Goal: Information Seeking & Learning: Learn about a topic

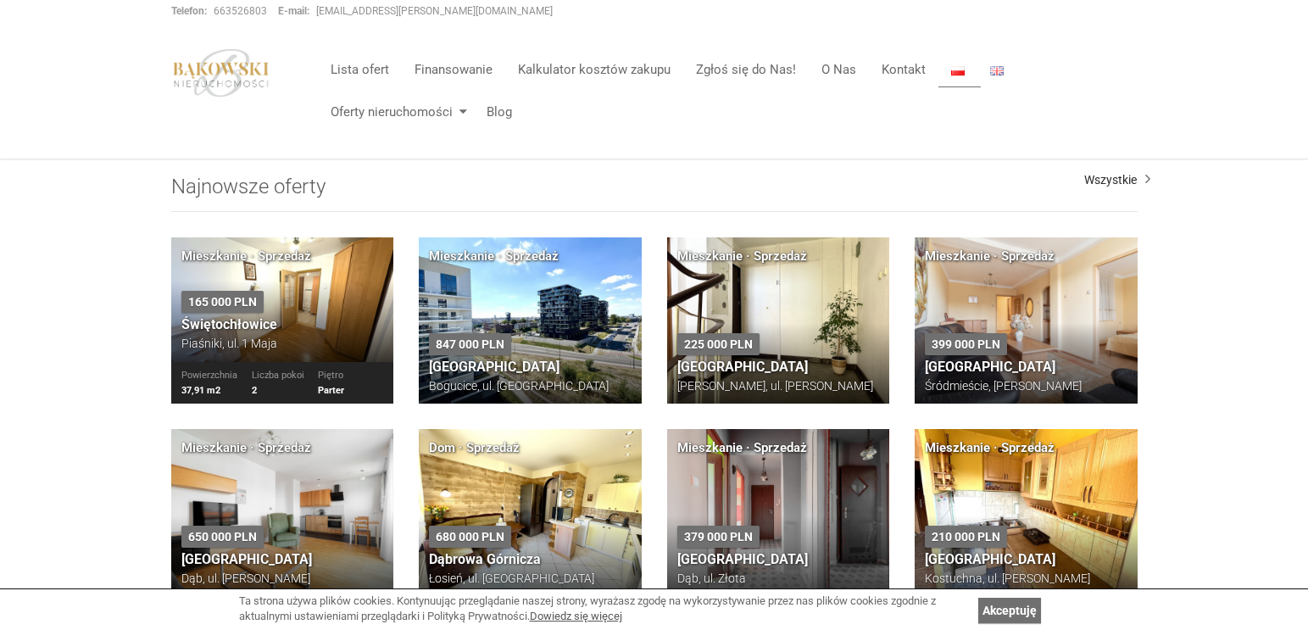
scroll to position [1093, 0]
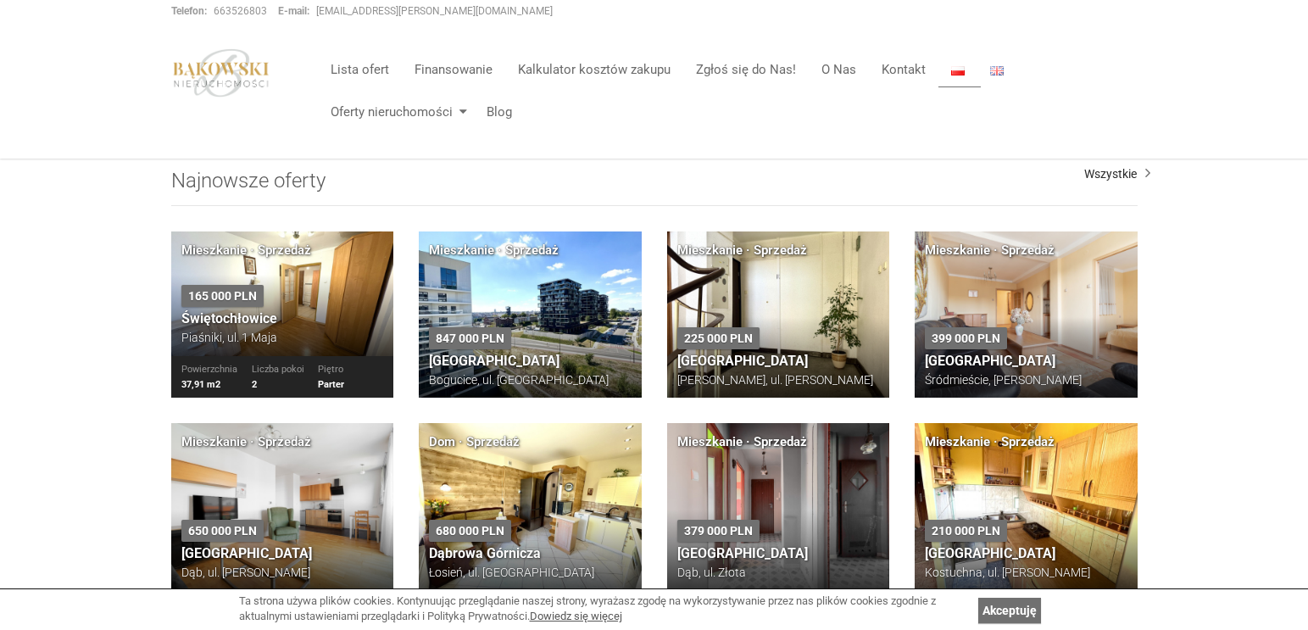
click at [323, 325] on h3 "Świętochłowice" at bounding box center [282, 318] width 203 height 15
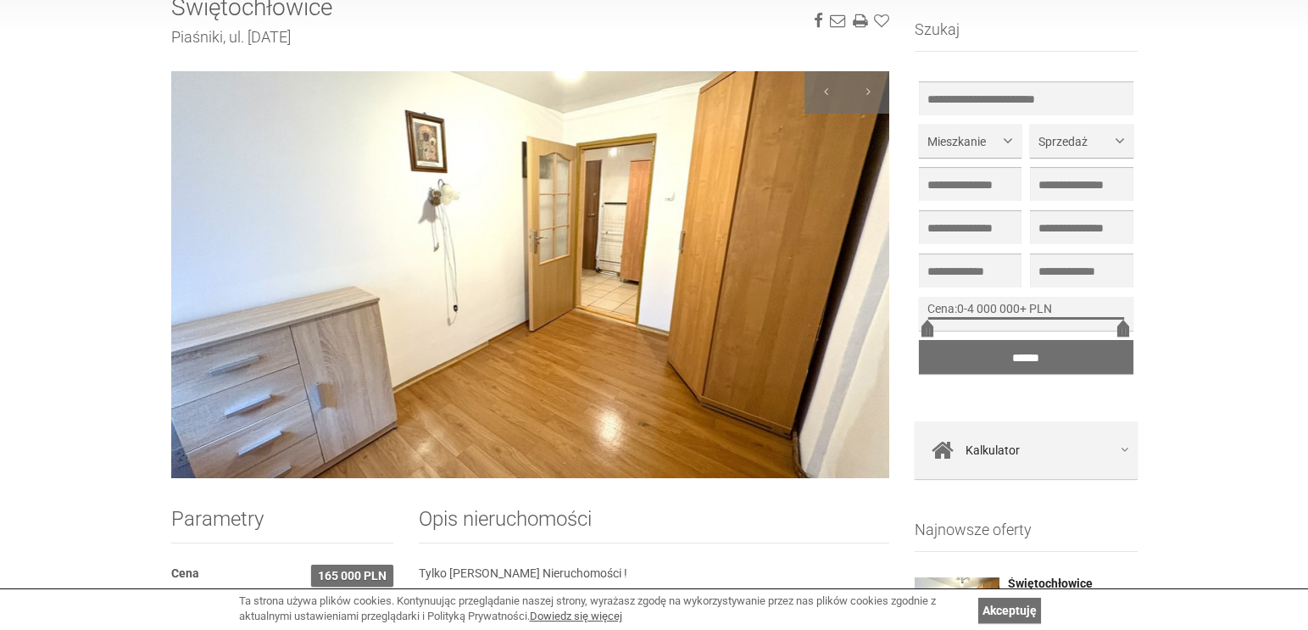
scroll to position [170, 0]
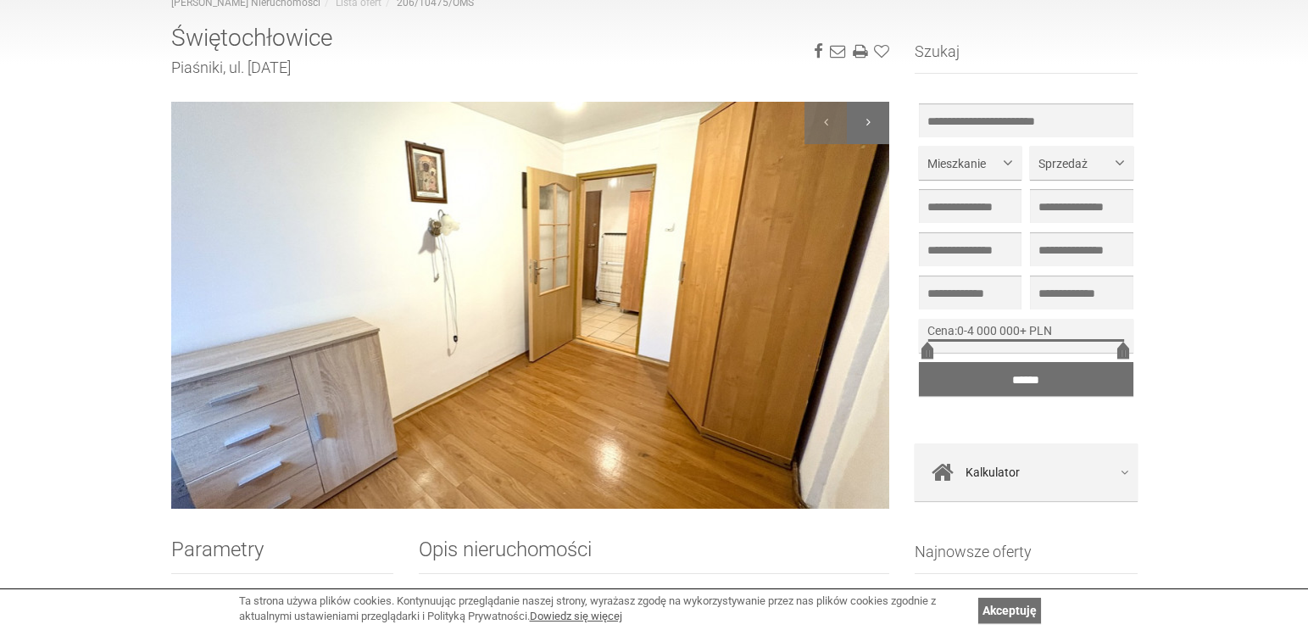
click at [865, 115] on div at bounding box center [868, 123] width 42 height 42
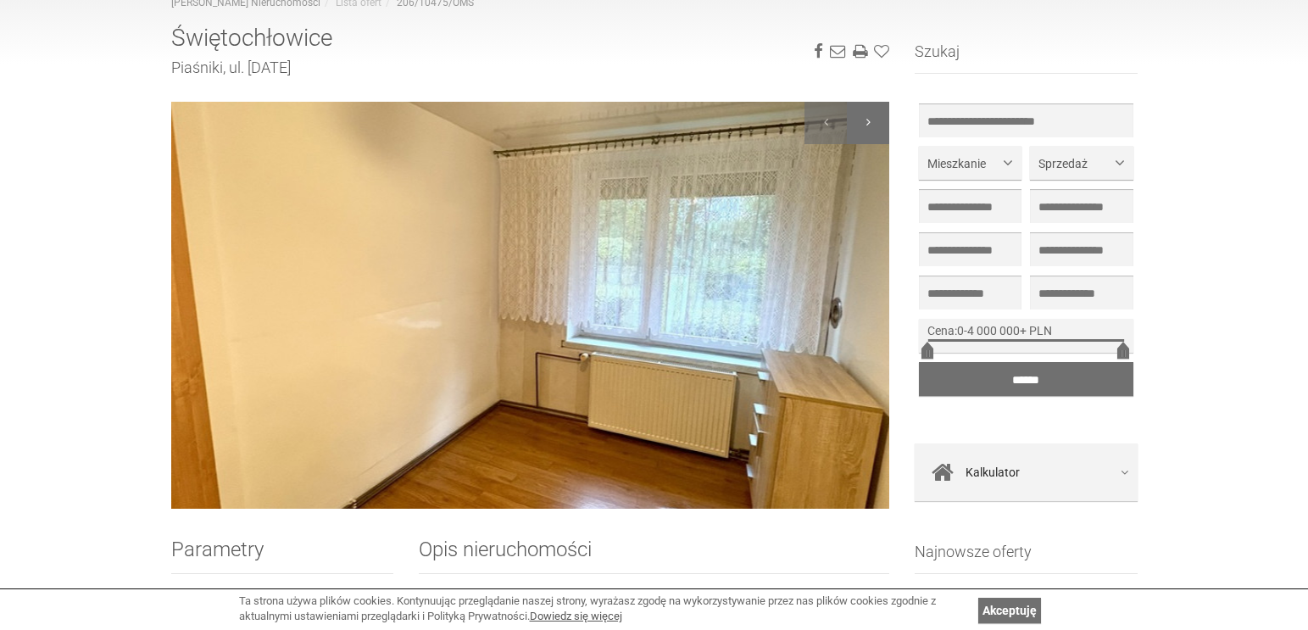
click at [865, 115] on div at bounding box center [868, 123] width 42 height 42
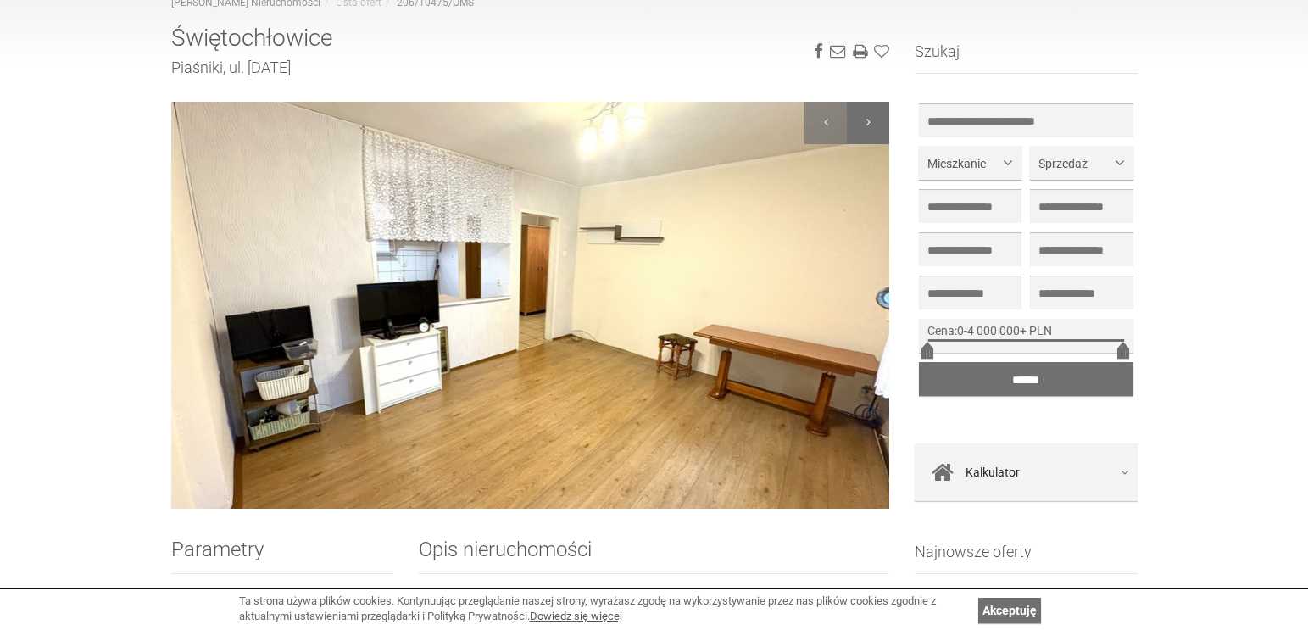
click at [865, 115] on div at bounding box center [868, 123] width 42 height 42
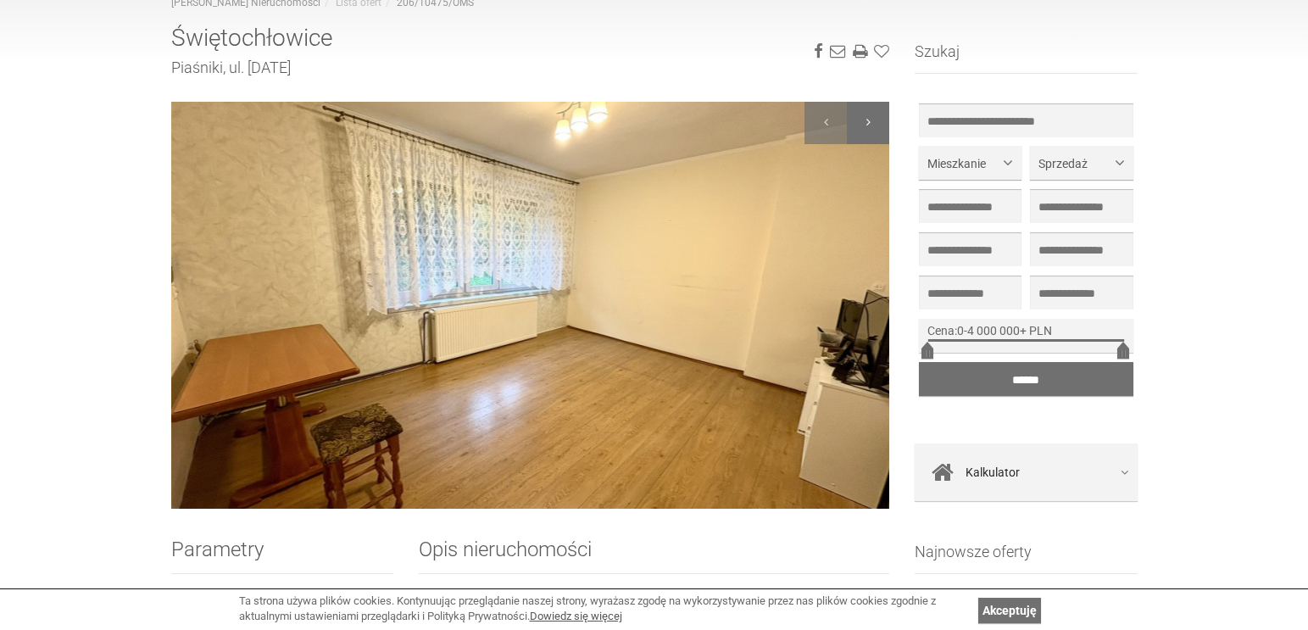
click at [865, 115] on div at bounding box center [868, 123] width 42 height 42
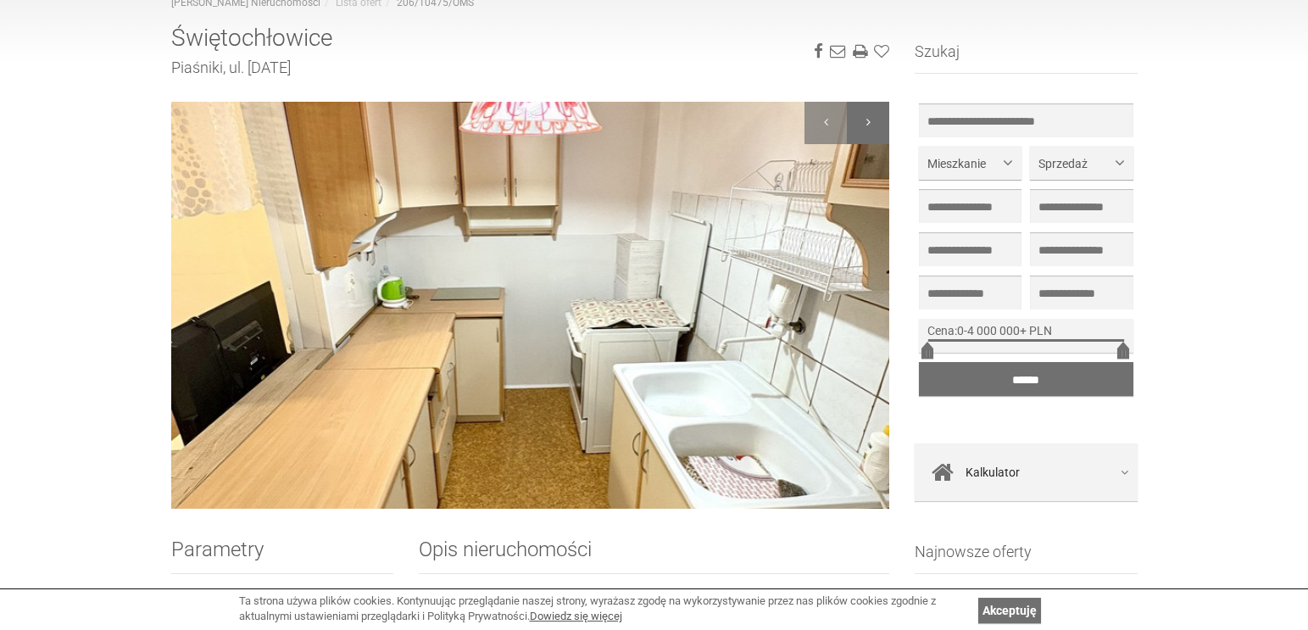
click at [865, 115] on div at bounding box center [868, 123] width 42 height 42
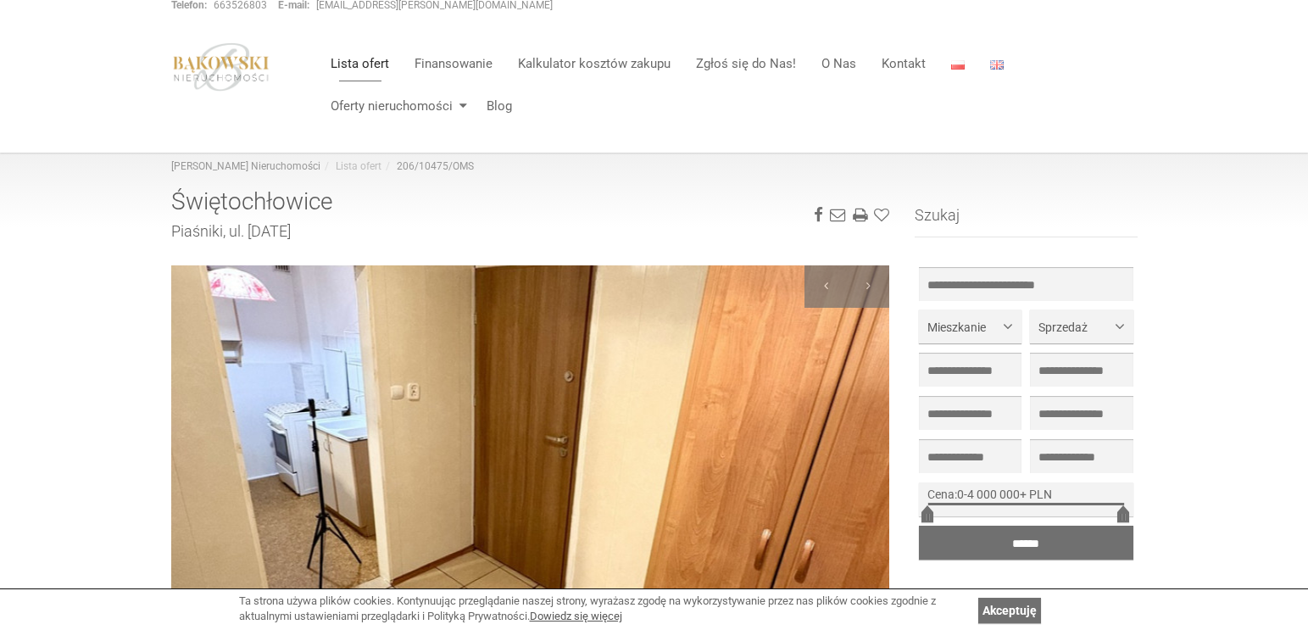
scroll to position [0, 0]
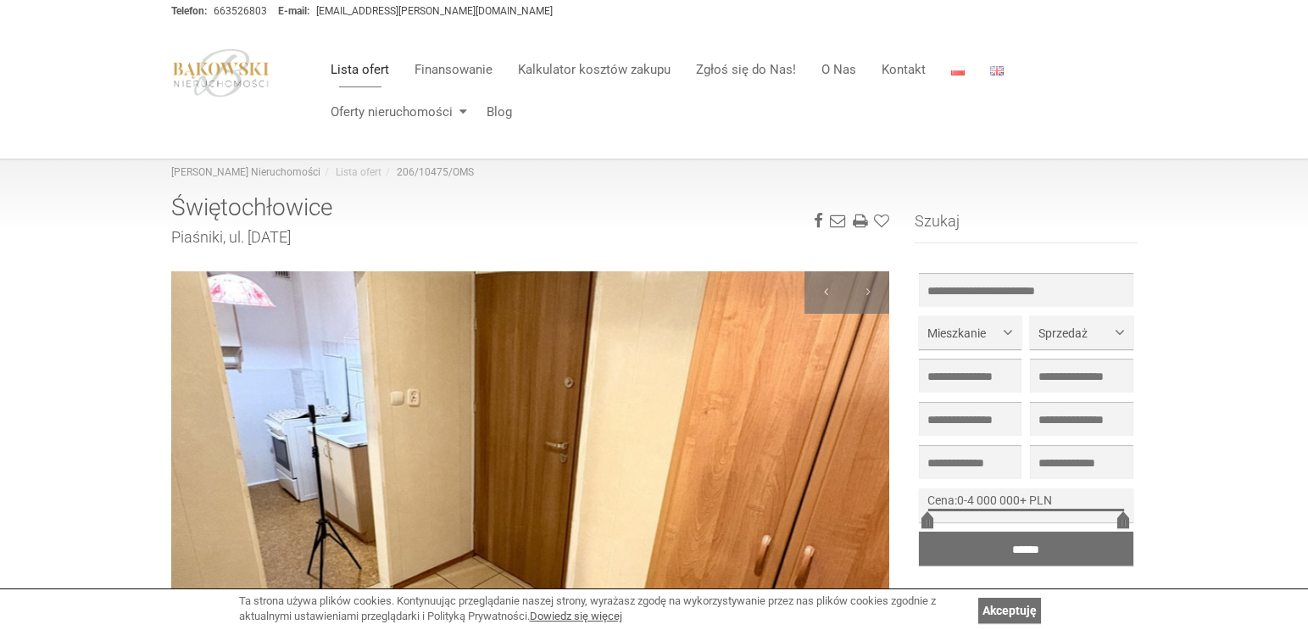
click at [361, 67] on link "Lista ofert" at bounding box center [360, 70] width 84 height 34
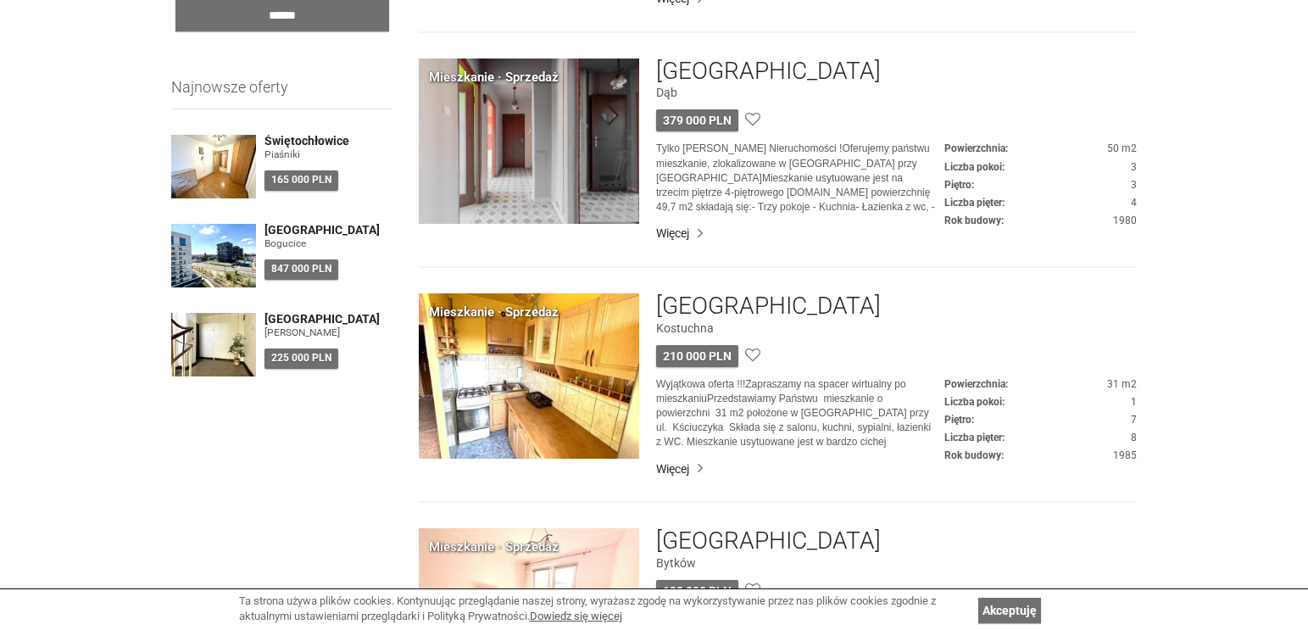
scroll to position [1780, 0]
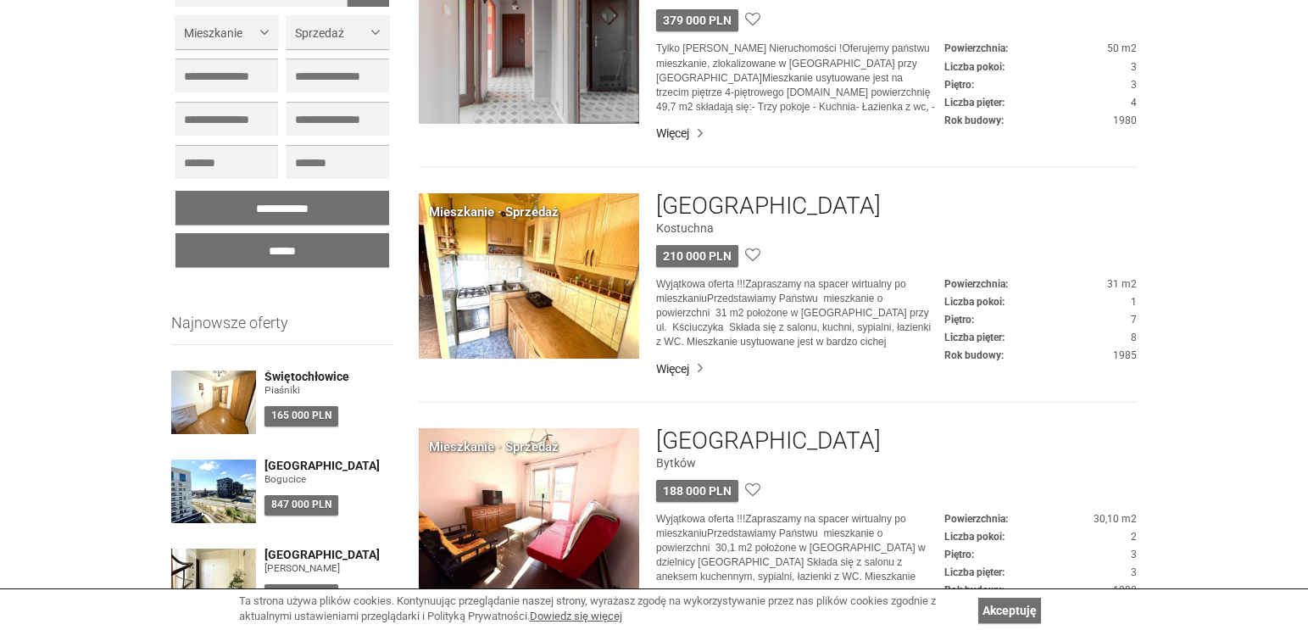
click at [537, 325] on img at bounding box center [529, 275] width 220 height 165
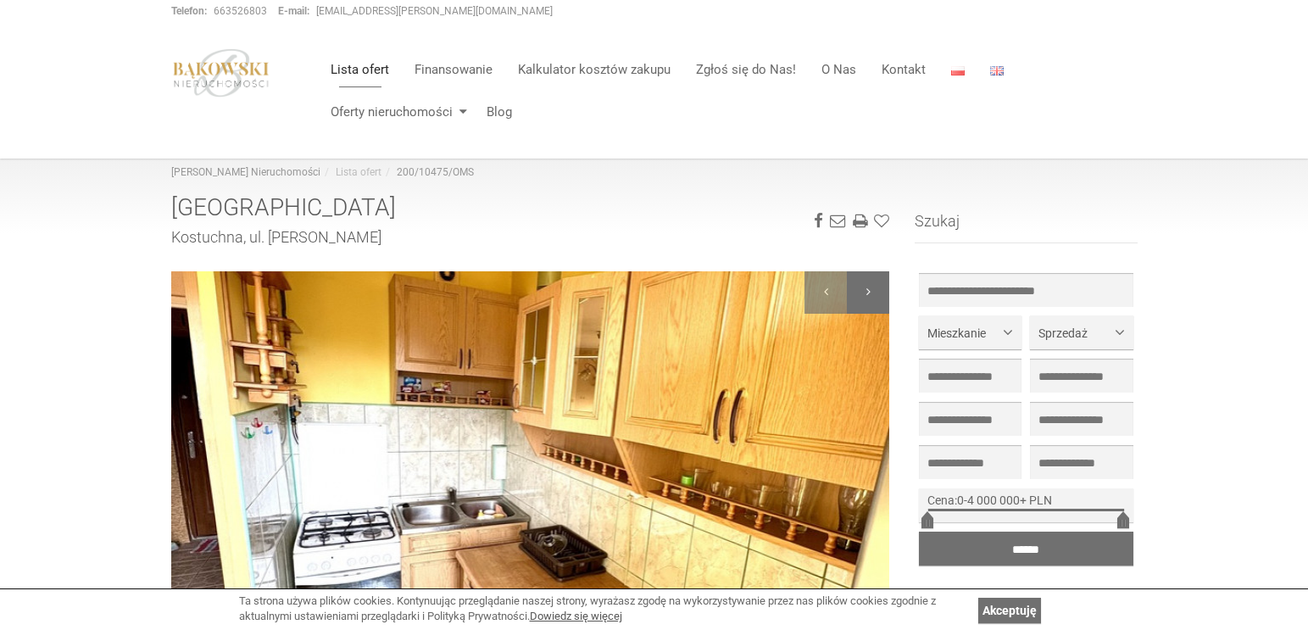
click at [861, 287] on div at bounding box center [868, 292] width 42 height 42
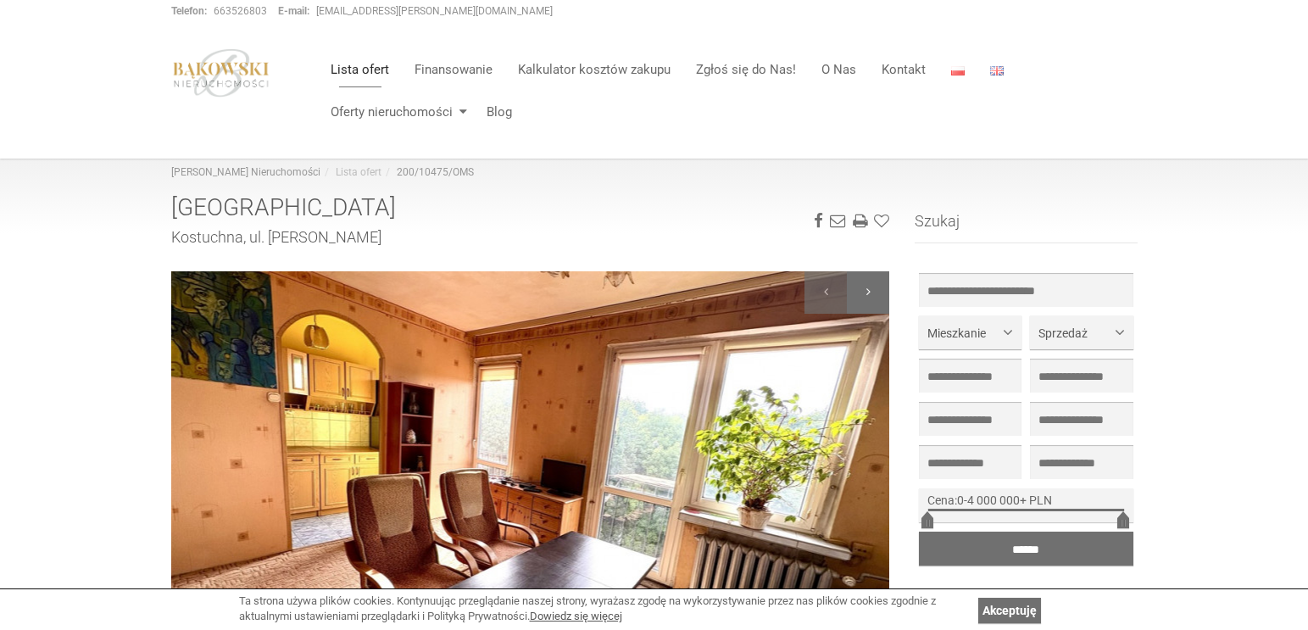
click at [853, 289] on div at bounding box center [868, 292] width 42 height 42
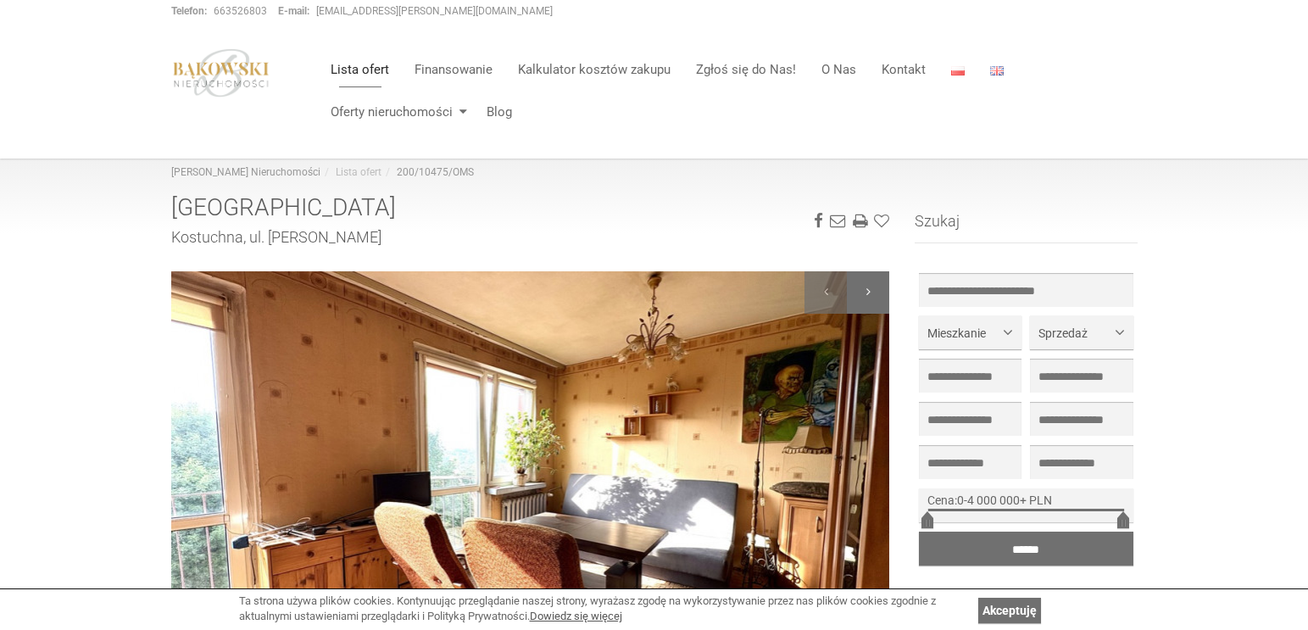
click at [848, 291] on div at bounding box center [868, 292] width 42 height 42
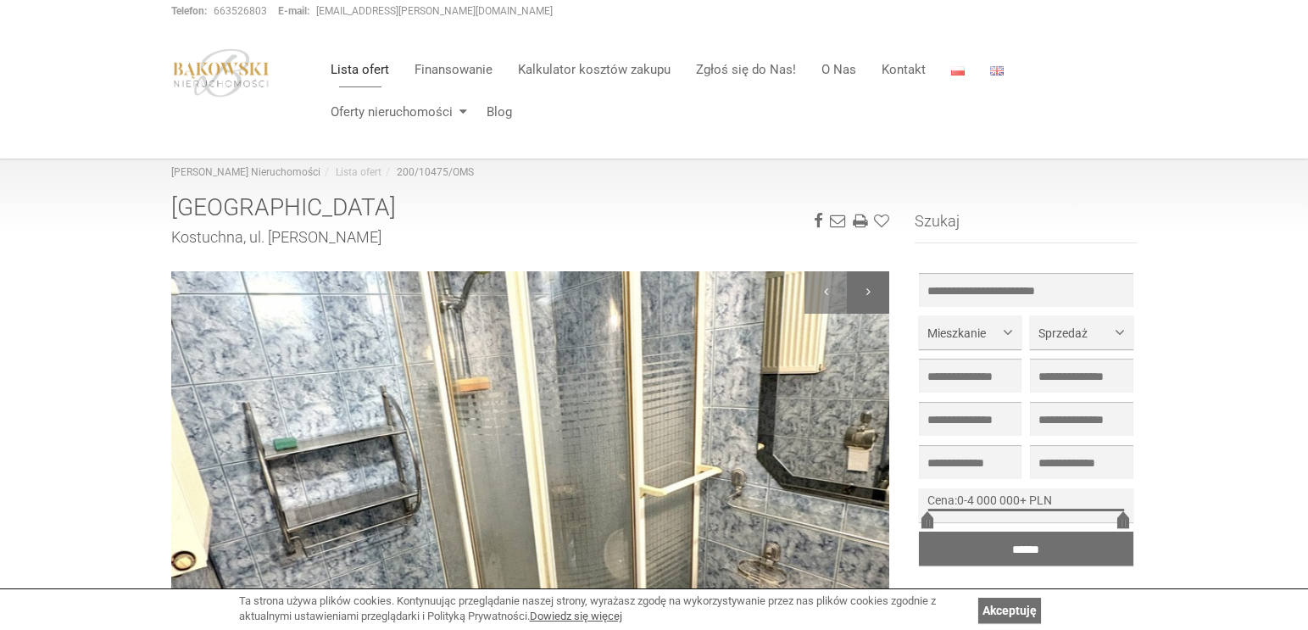
click at [848, 291] on div at bounding box center [868, 292] width 42 height 42
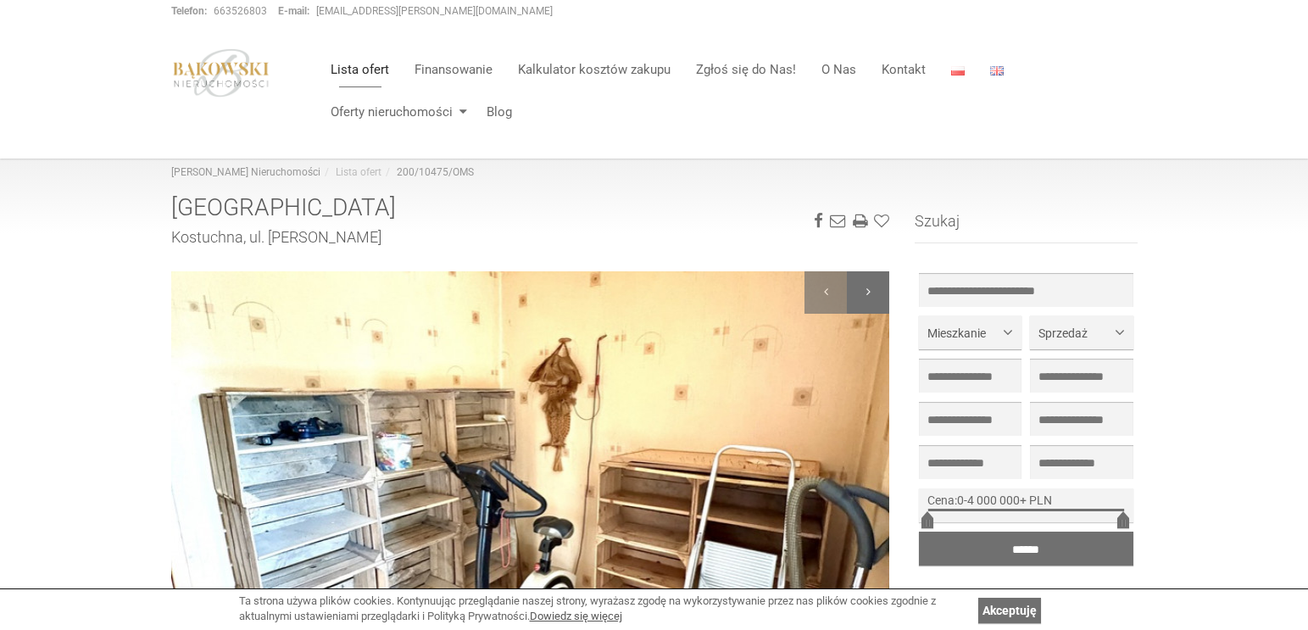
click at [848, 291] on div at bounding box center [868, 292] width 42 height 42
click at [242, 217] on h1 "[GEOGRAPHIC_DATA]" at bounding box center [530, 208] width 719 height 26
click at [246, 203] on h1 "[GEOGRAPHIC_DATA]" at bounding box center [530, 208] width 719 height 26
click at [225, 70] on img at bounding box center [221, 72] width 100 height 49
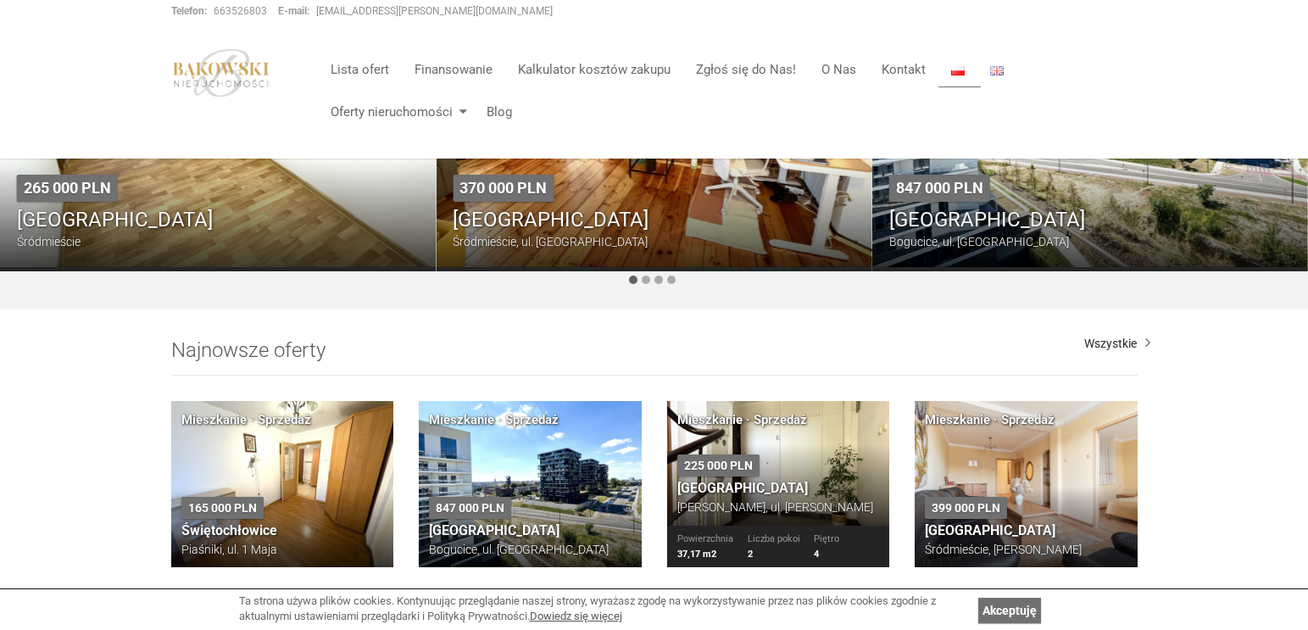
scroll to position [848, 0]
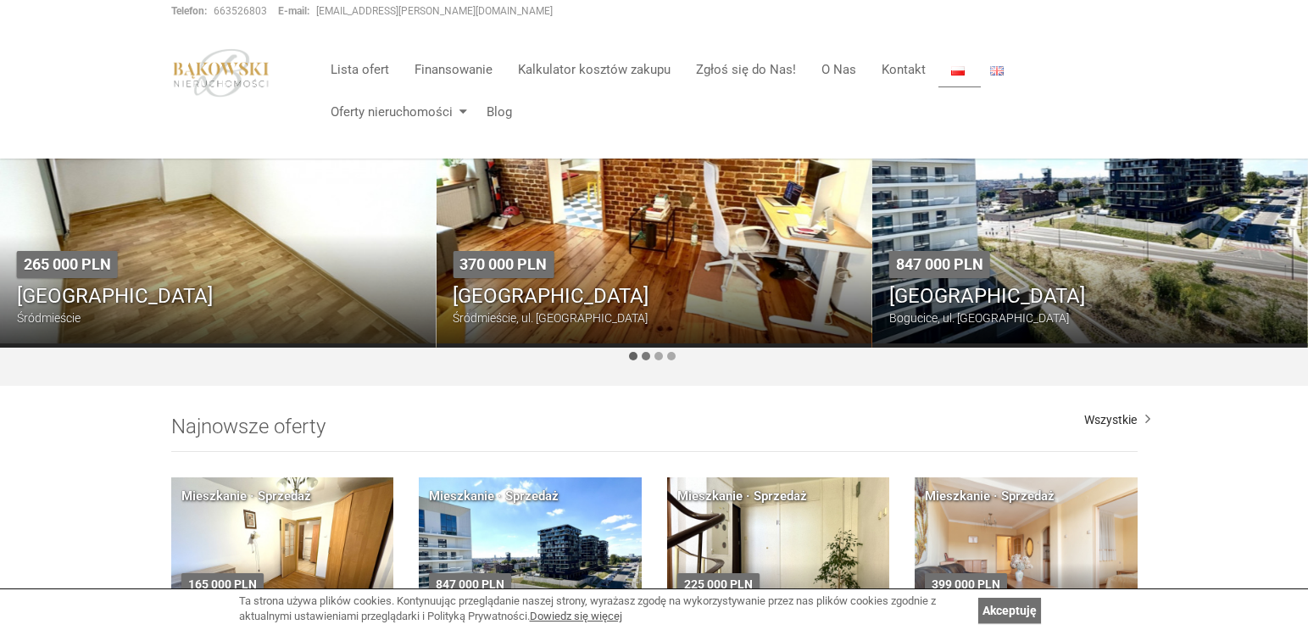
click at [648, 352] on div at bounding box center [646, 356] width 8 height 8
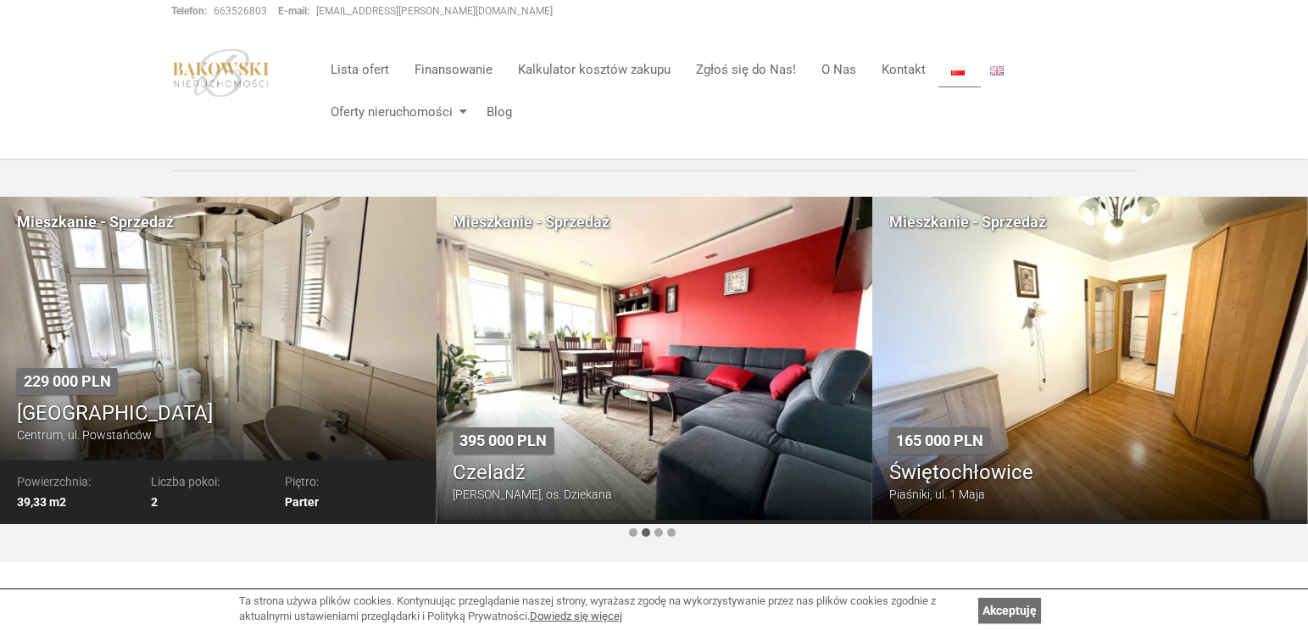
scroll to position [678, 0]
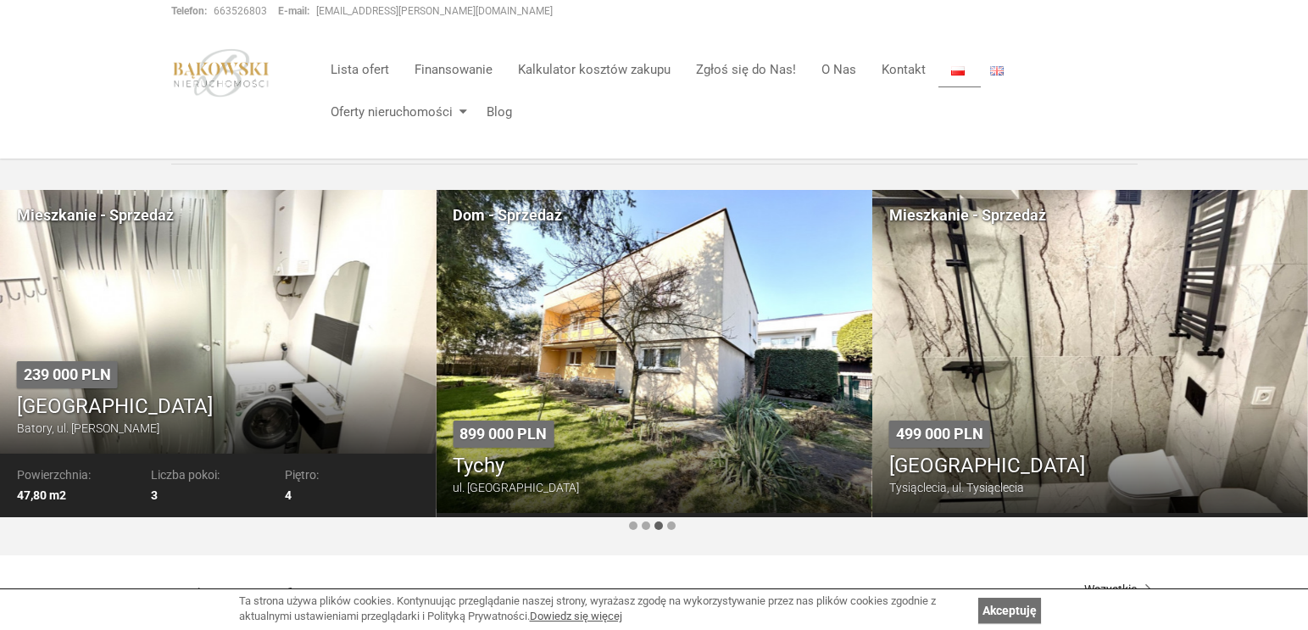
click at [222, 366] on div "239 000 PLN Chorzów Batory, ul. Jurija Gagarina" at bounding box center [218, 398] width 436 height 109
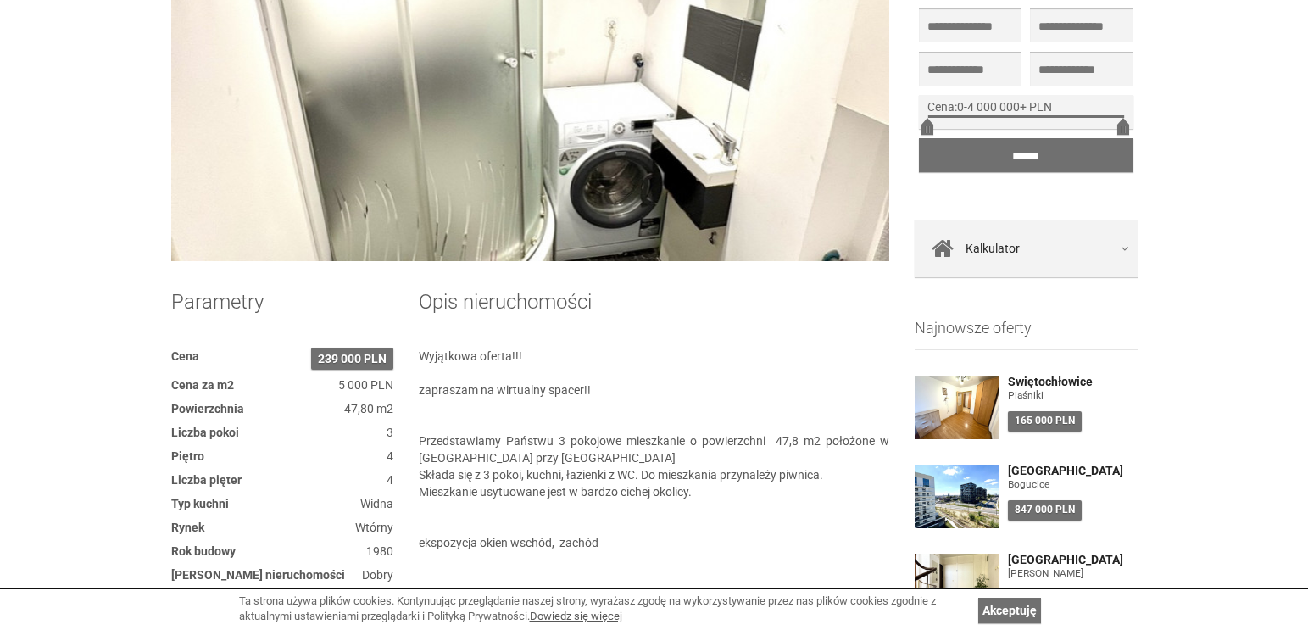
scroll to position [424, 0]
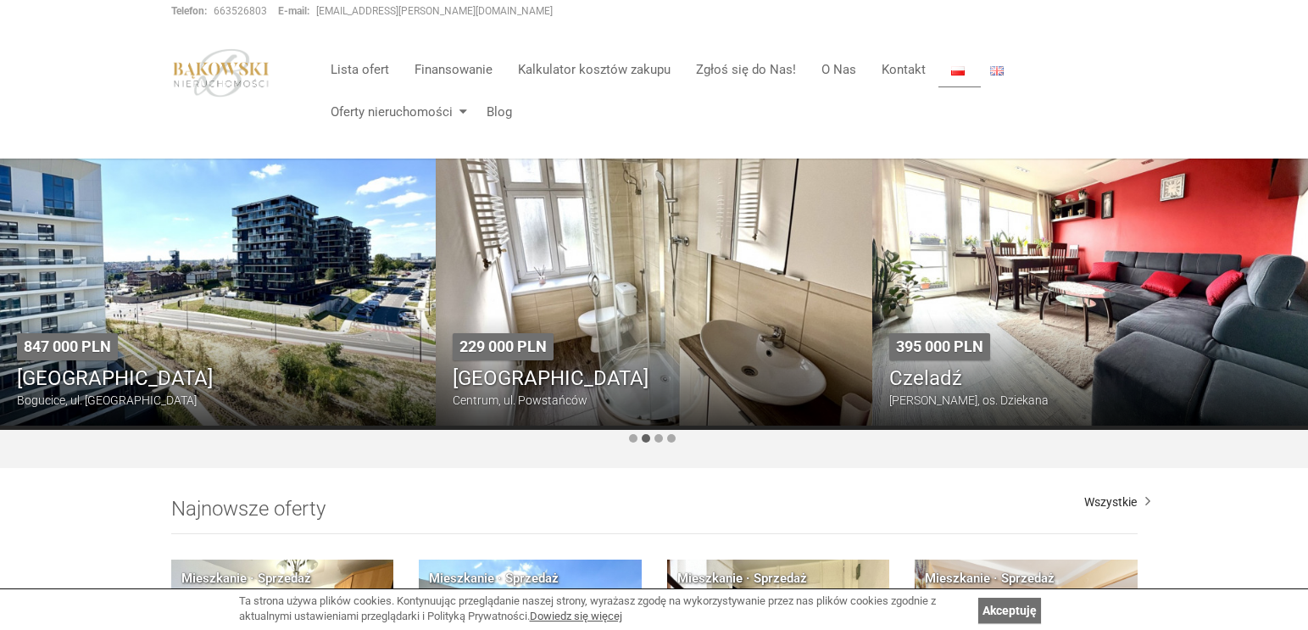
scroll to position [763, 0]
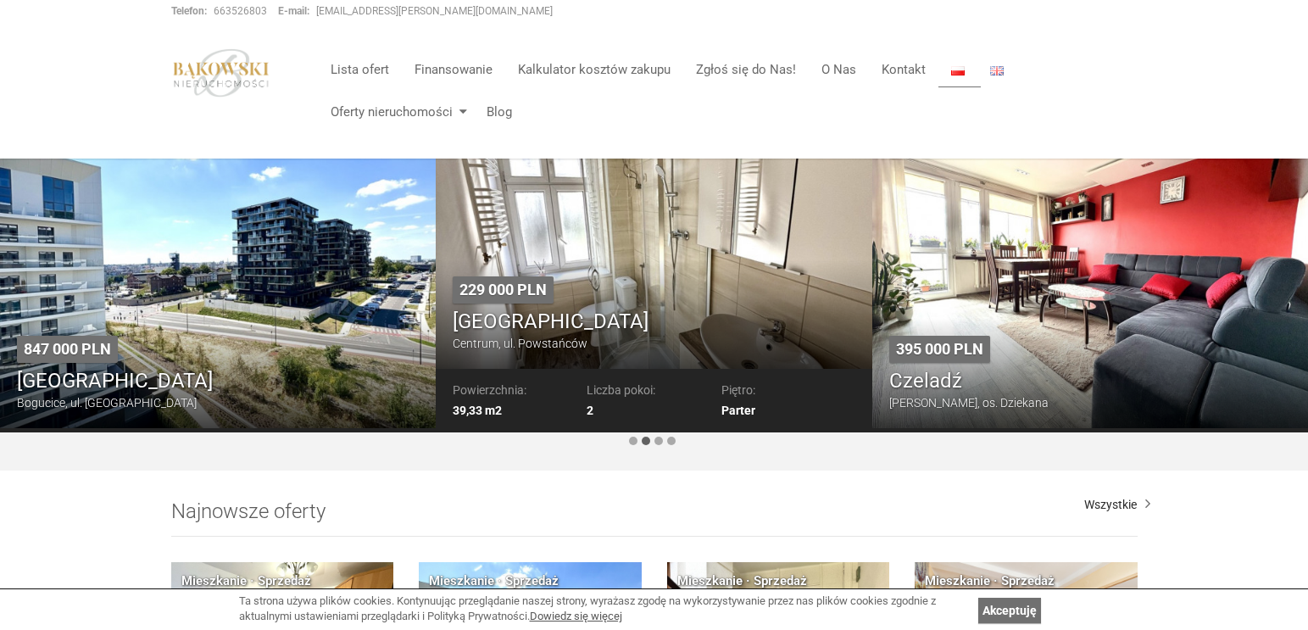
click at [570, 303] on div "229 000 PLN Chorzów Centrum, ul. Powstańców" at bounding box center [654, 313] width 436 height 109
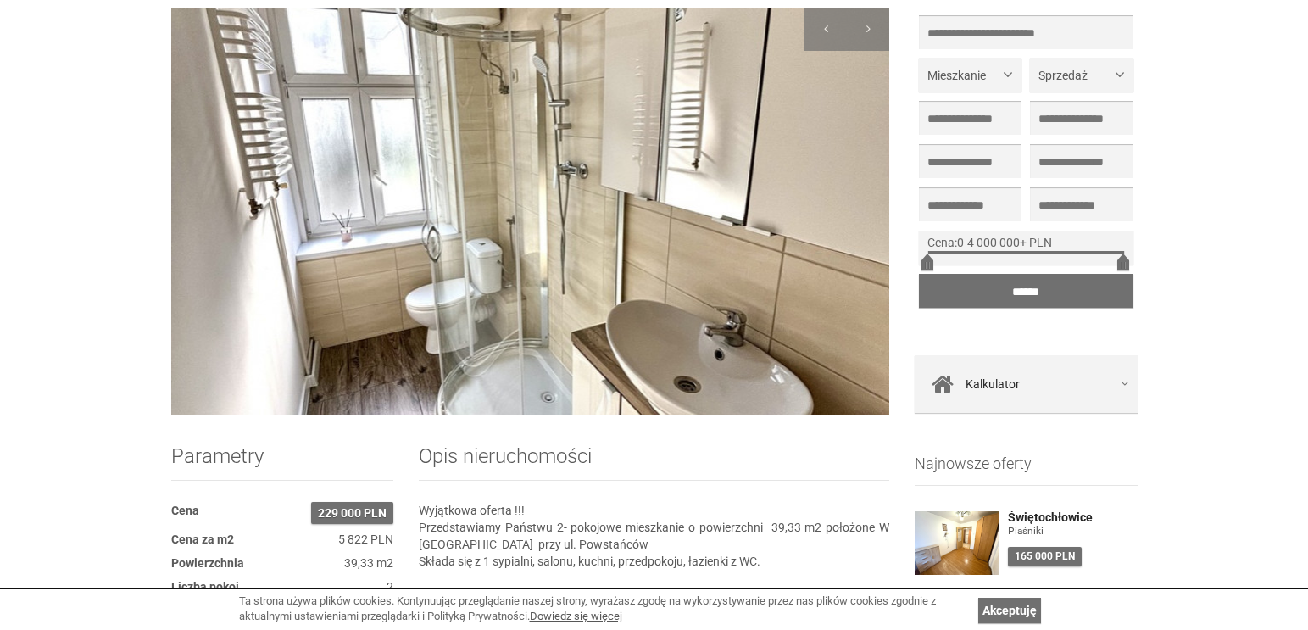
scroll to position [254, 0]
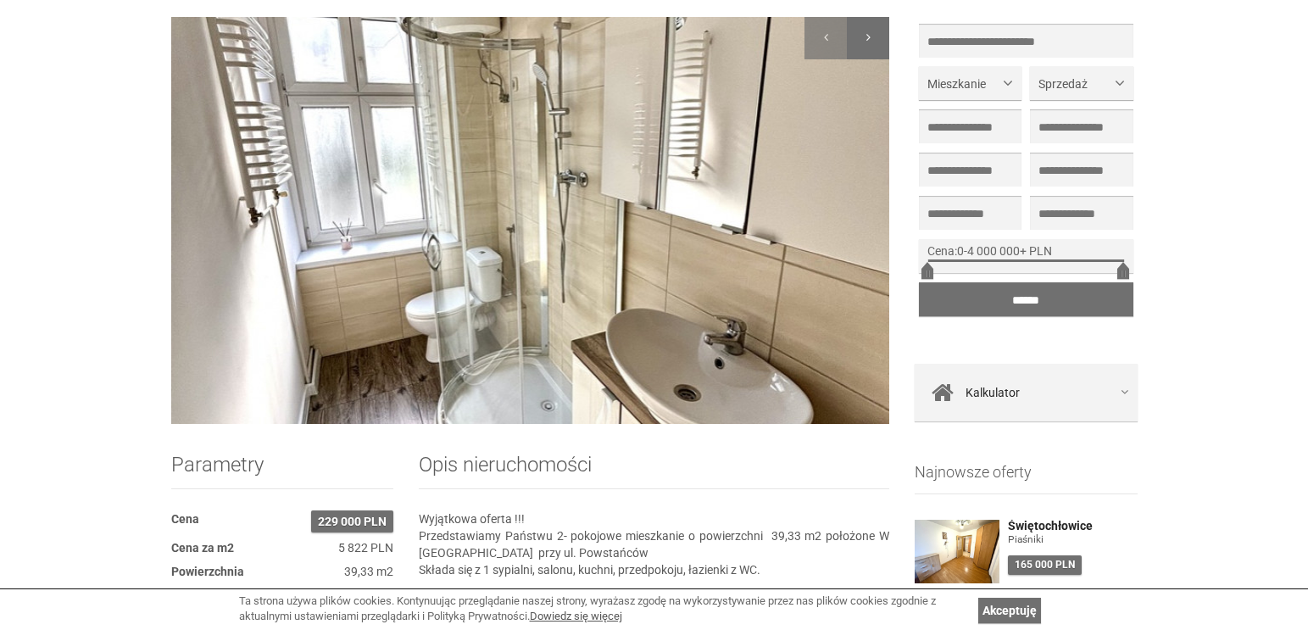
click at [859, 30] on div at bounding box center [868, 38] width 42 height 42
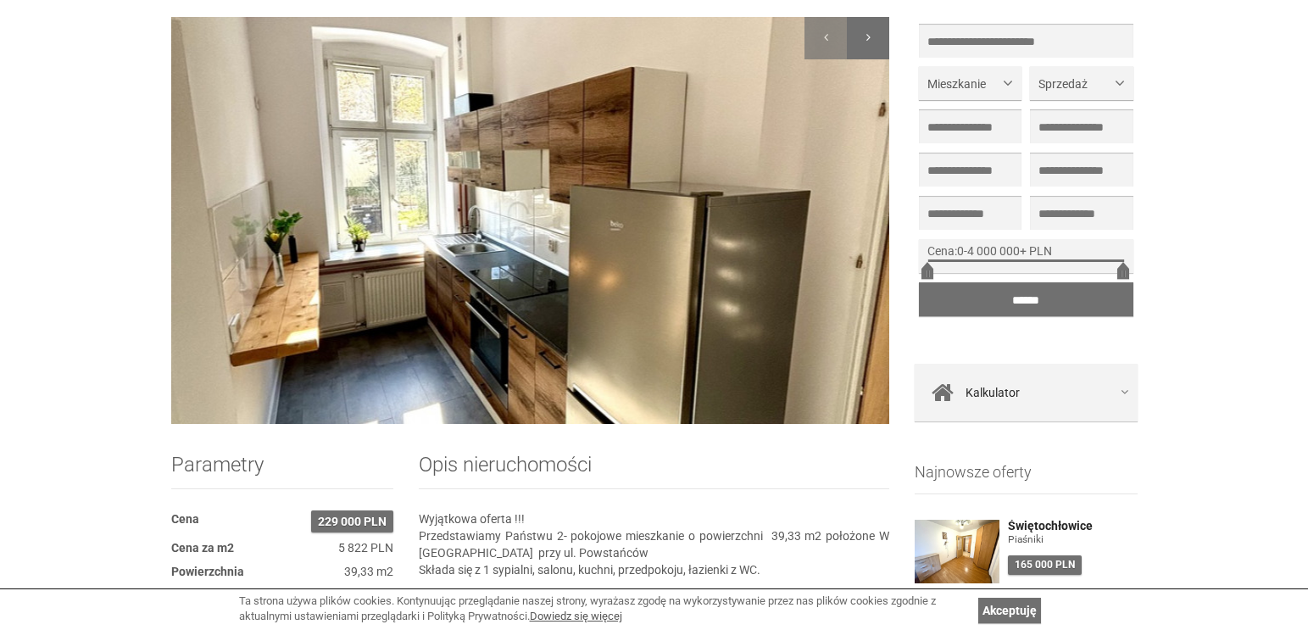
click at [859, 30] on div at bounding box center [868, 38] width 42 height 42
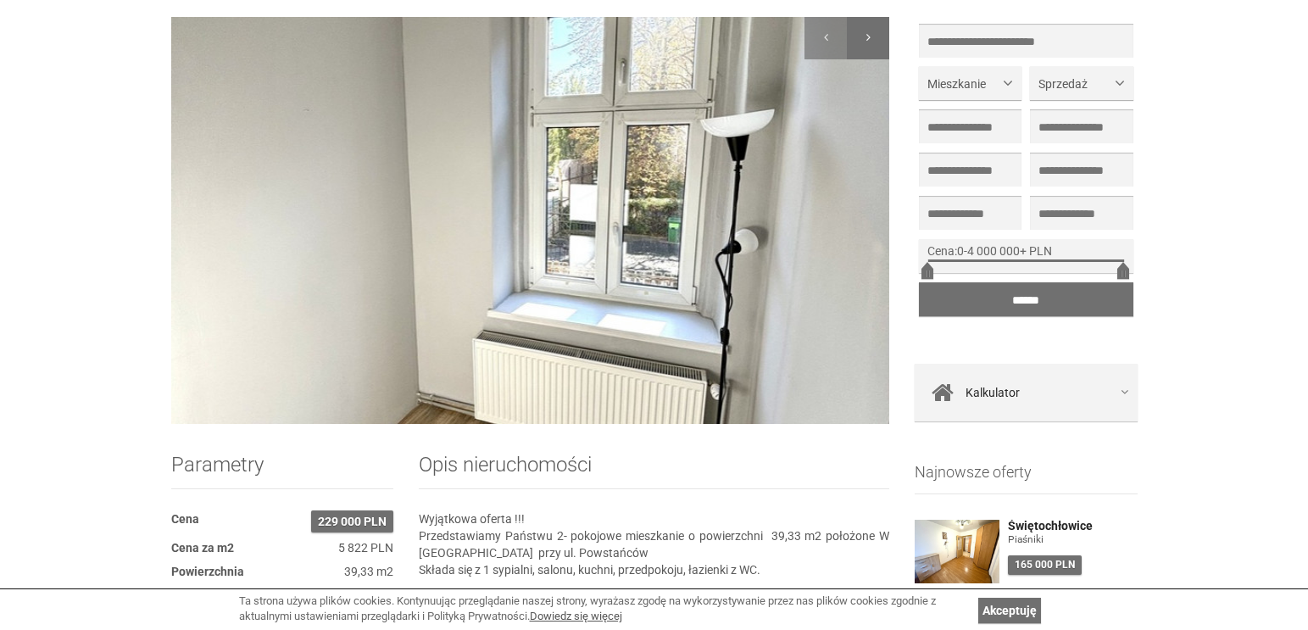
click at [859, 30] on div at bounding box center [868, 38] width 42 height 42
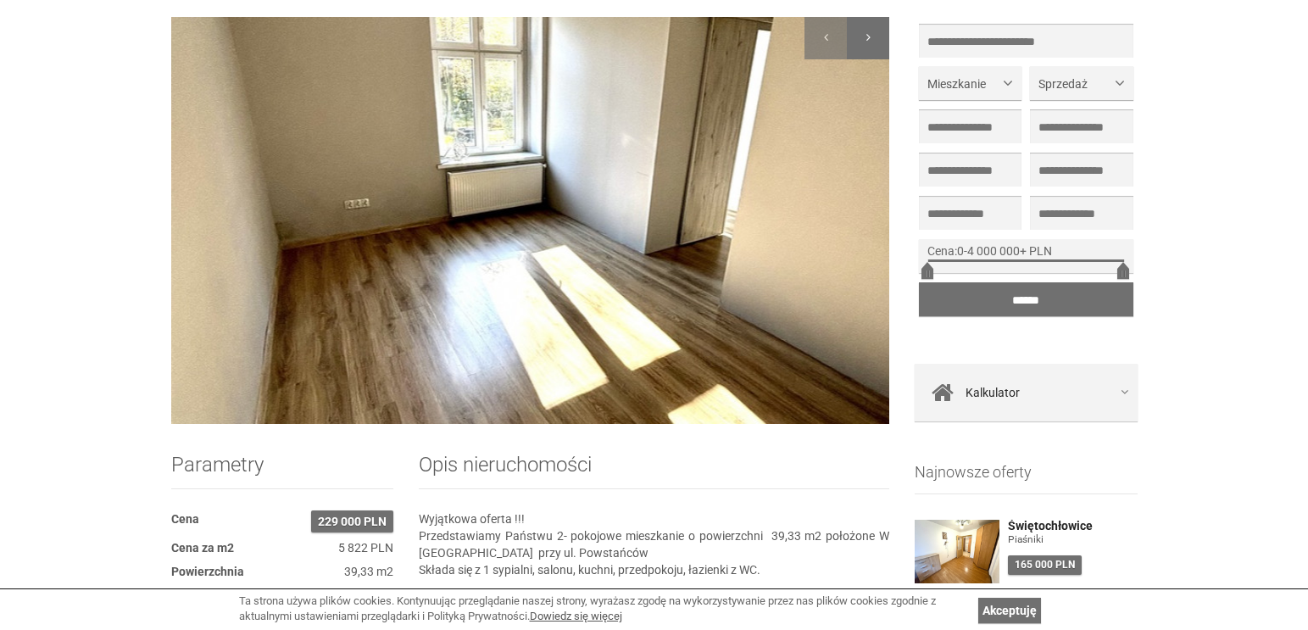
click at [857, 31] on div at bounding box center [868, 38] width 42 height 42
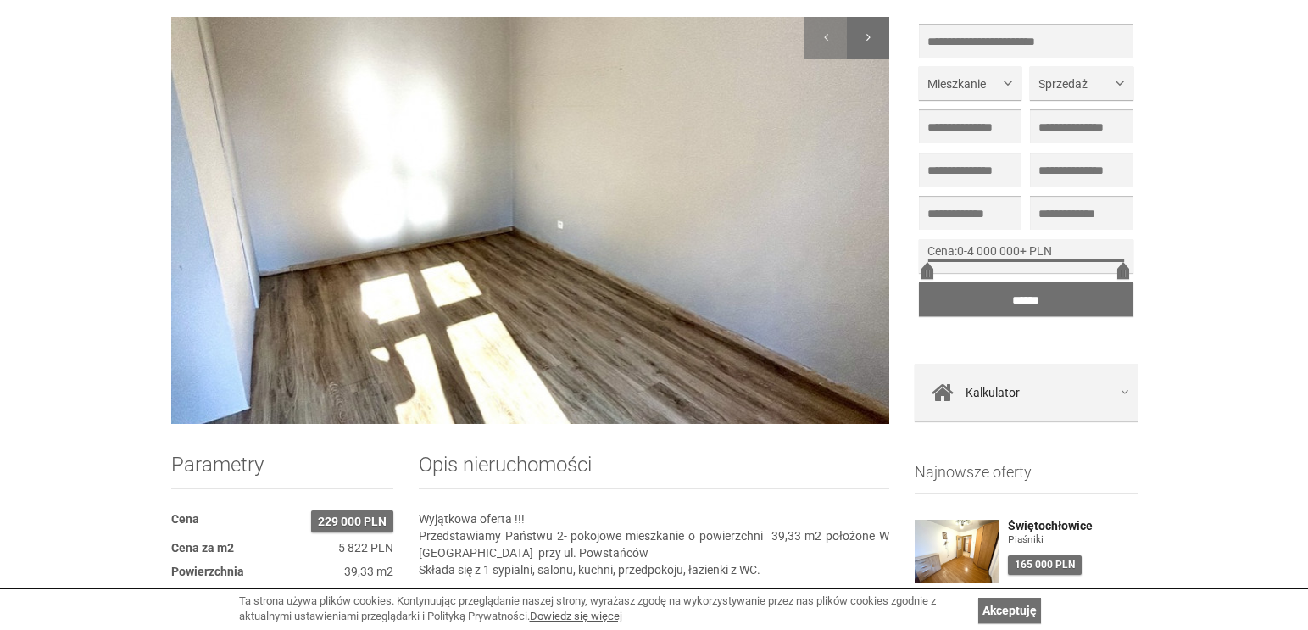
click at [857, 31] on div at bounding box center [868, 38] width 42 height 42
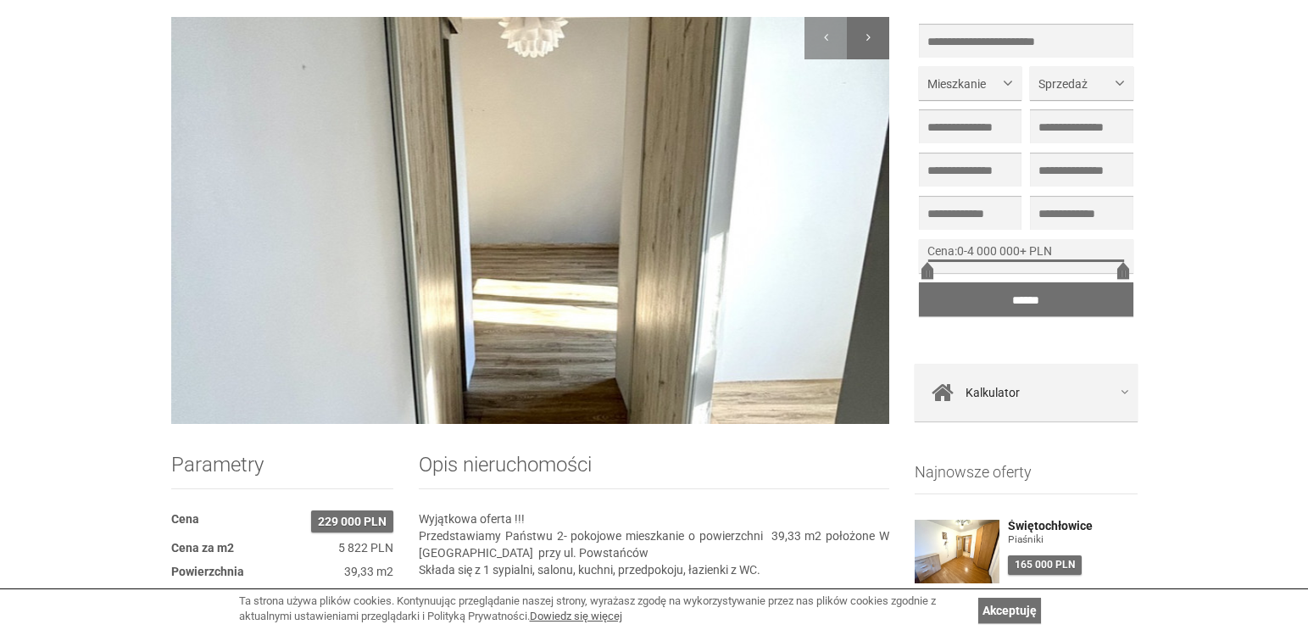
click at [857, 31] on div at bounding box center [868, 38] width 42 height 42
click at [815, 42] on div at bounding box center [825, 38] width 42 height 42
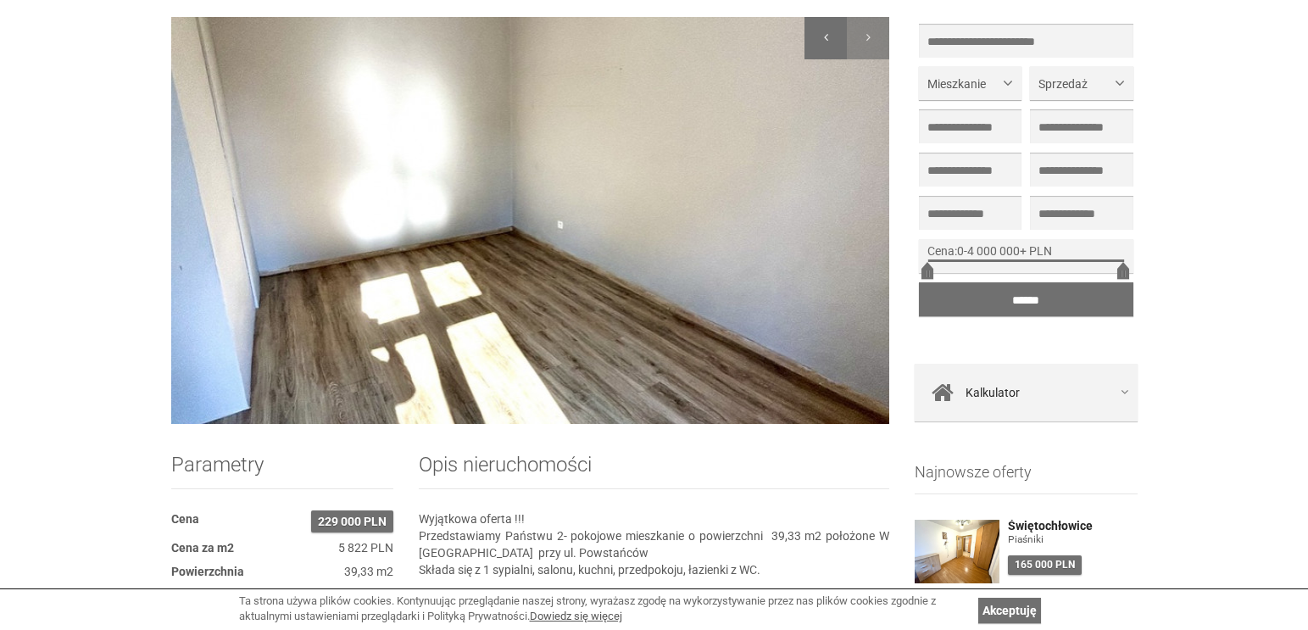
click at [815, 42] on div at bounding box center [825, 38] width 42 height 42
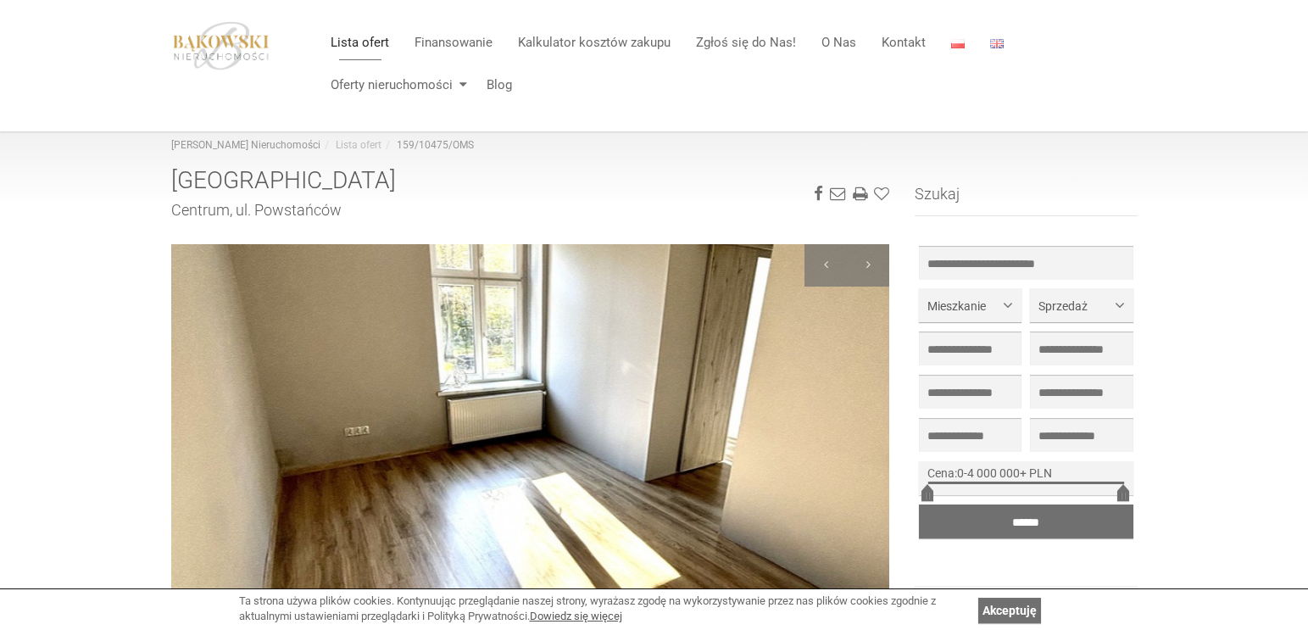
scroll to position [0, 0]
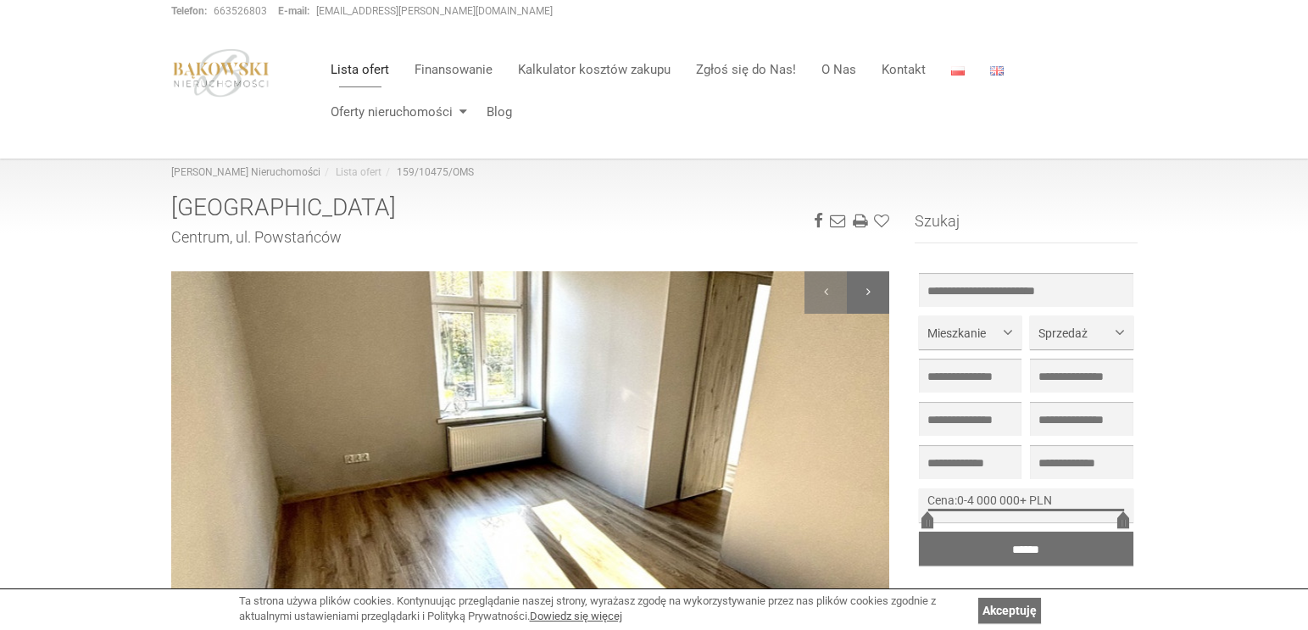
click at [861, 303] on div at bounding box center [868, 292] width 42 height 42
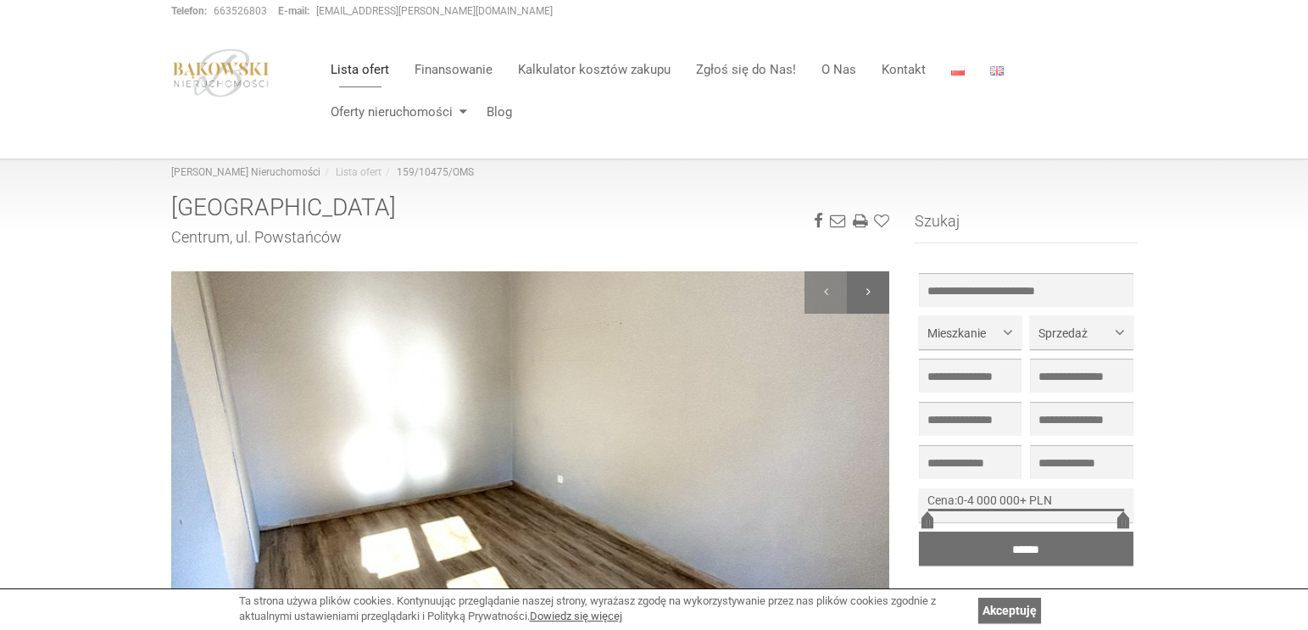
click at [851, 304] on div at bounding box center [868, 292] width 42 height 42
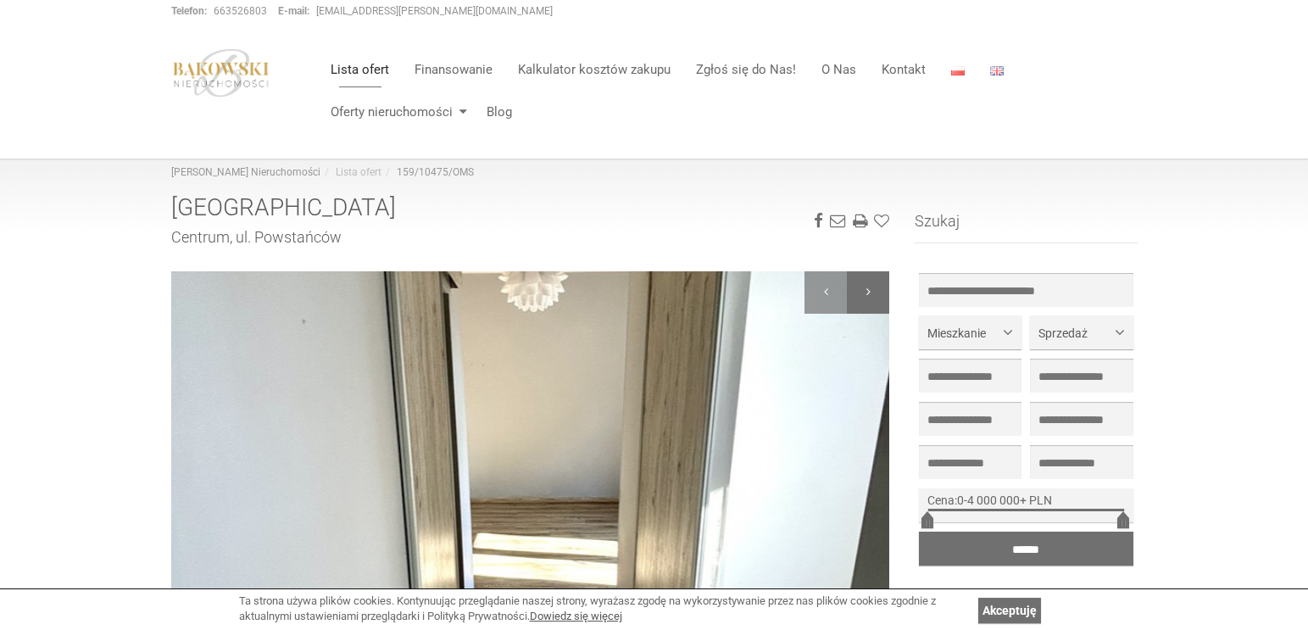
click at [850, 304] on div at bounding box center [868, 292] width 42 height 42
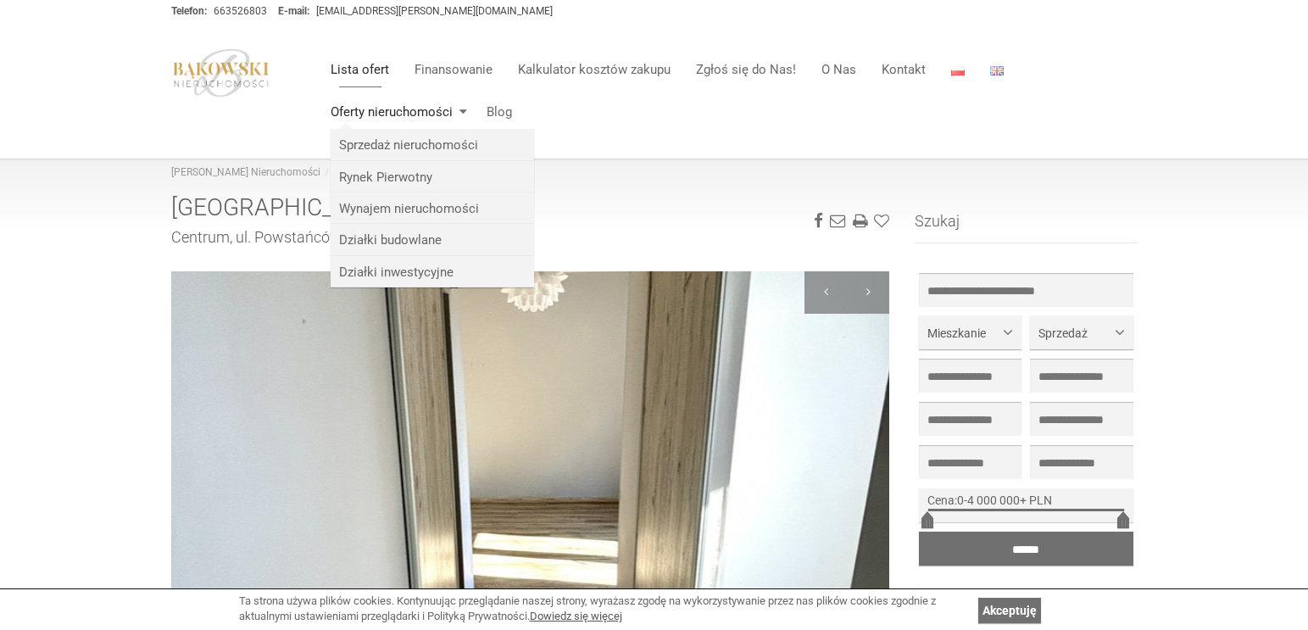
click at [386, 104] on link "Oferty nieruchomości" at bounding box center [396, 112] width 156 height 34
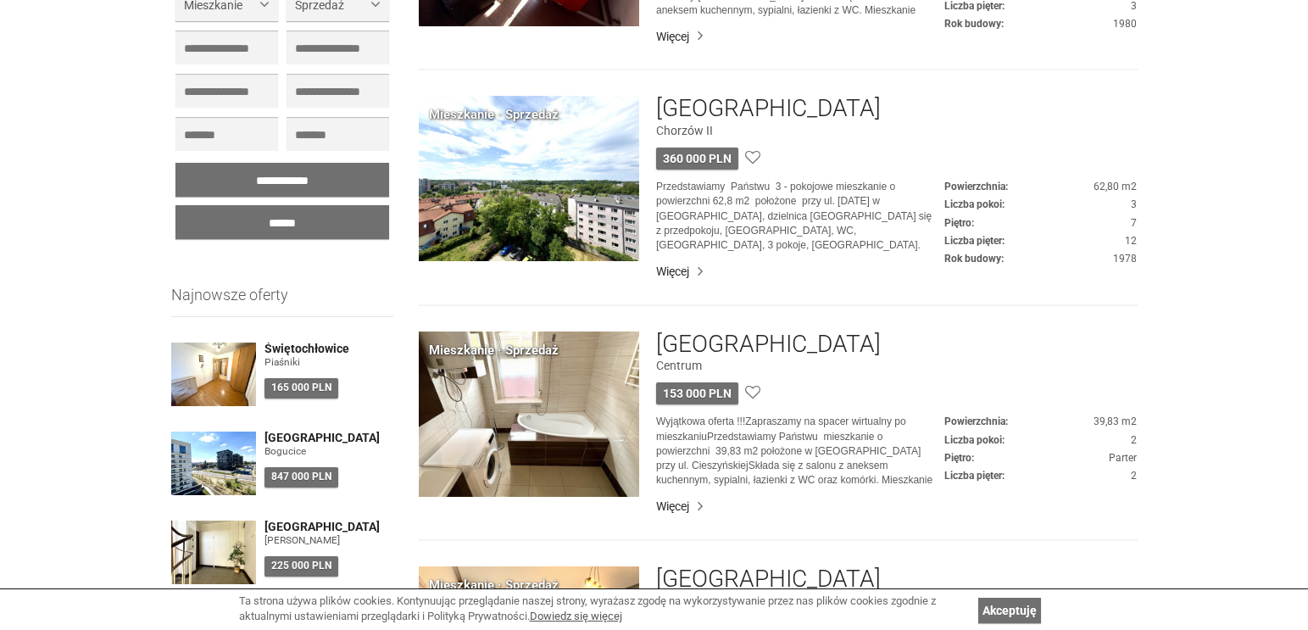
scroll to position [3136, 0]
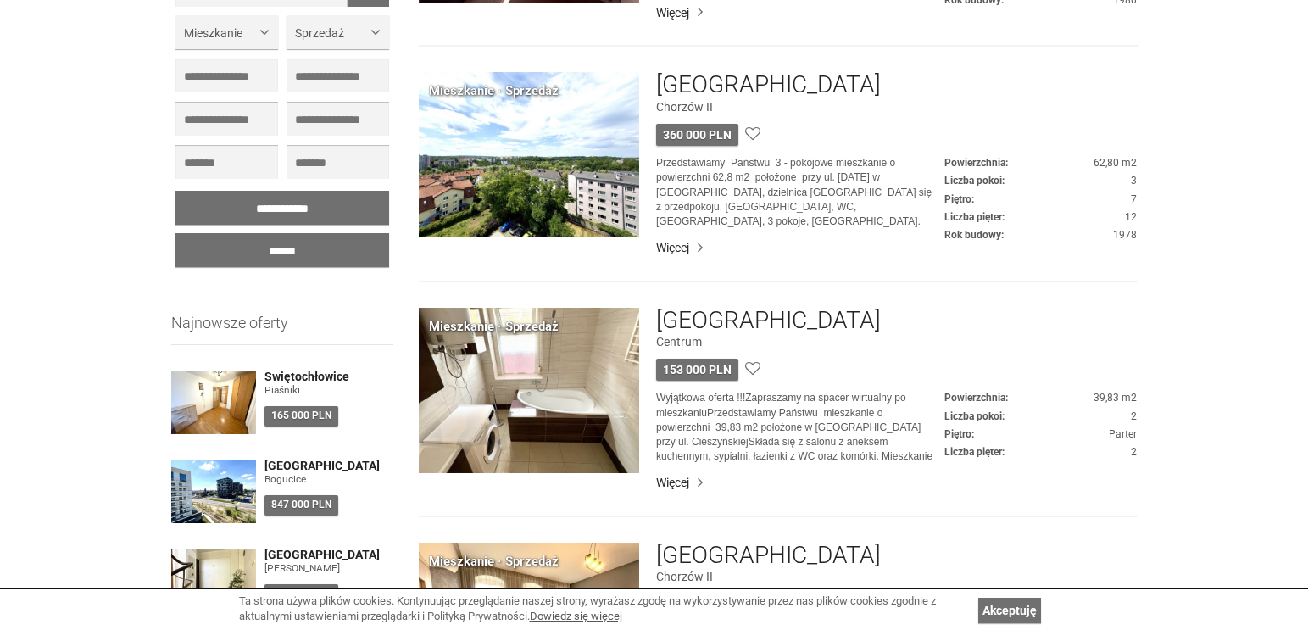
click at [518, 391] on img at bounding box center [529, 390] width 220 height 165
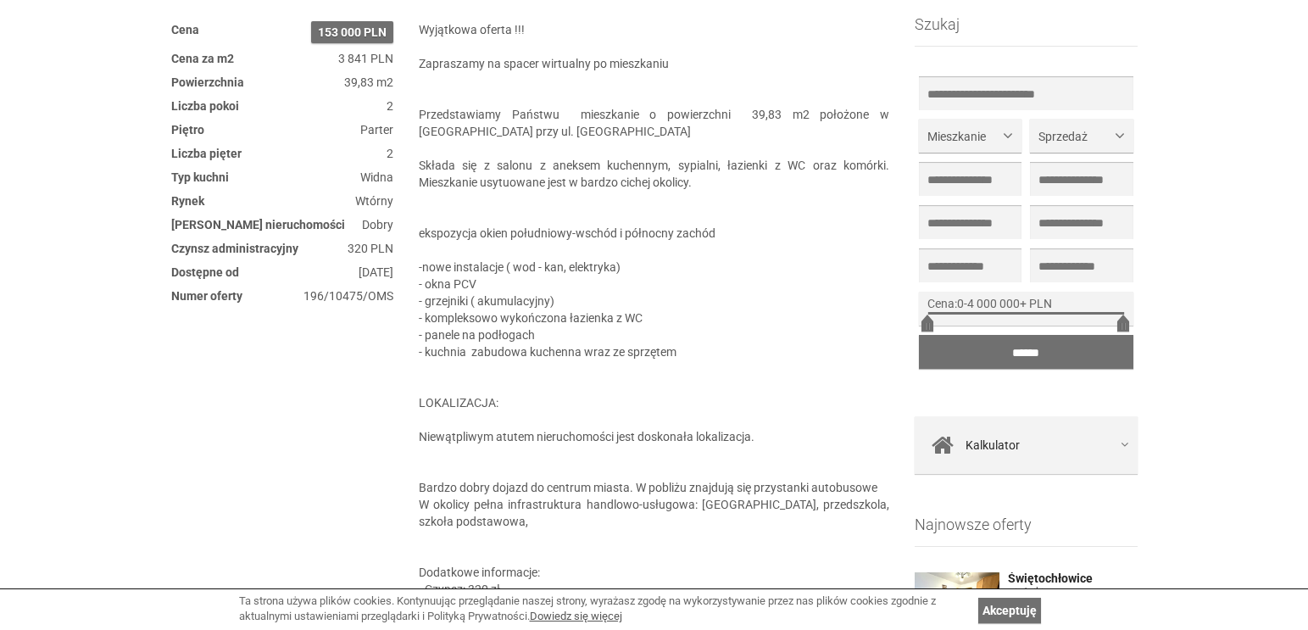
scroll to position [678, 0]
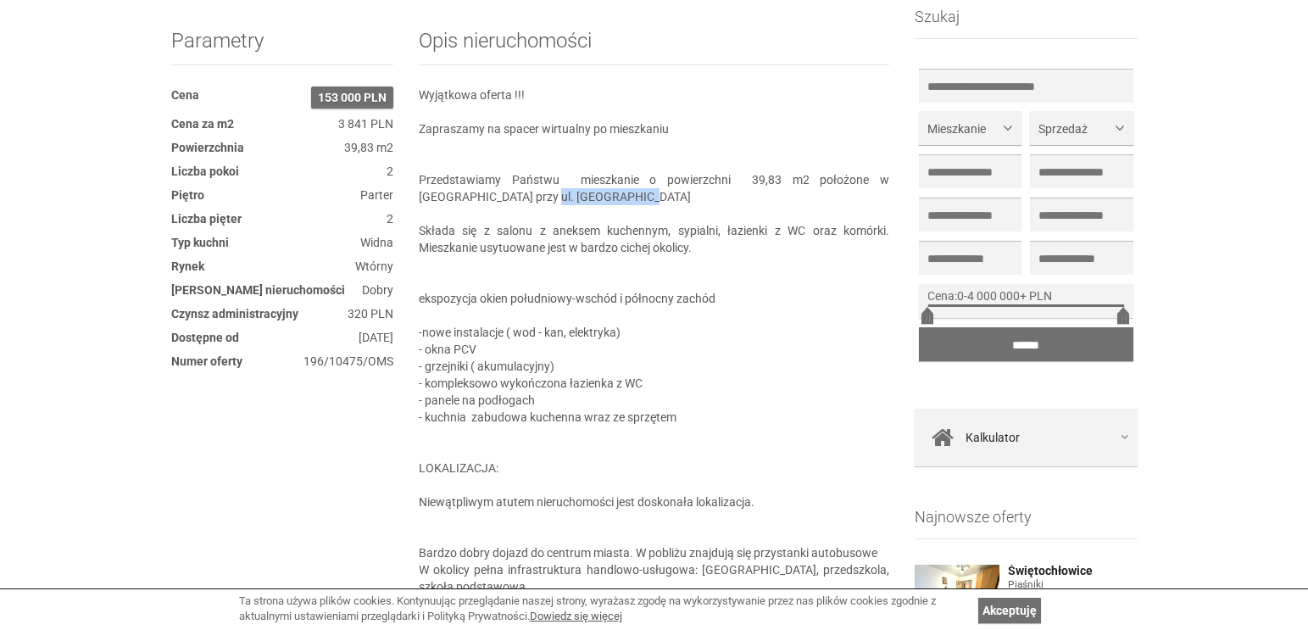
drag, startPoint x: 501, startPoint y: 196, endPoint x: 587, endPoint y: 200, distance: 85.7
click at [587, 200] on section "Opis nieruchomości Wyjątkowa oferta !!! Zapraszamy na spacer wirtualny po miesz…" at bounding box center [654, 564] width 470 height 1068
click at [419, 192] on section "Opis nieruchomości Wyjątkowa oferta !!! Zapraszamy na spacer wirtualny po miesz…" at bounding box center [654, 564] width 470 height 1068
drag, startPoint x: 419, startPoint y: 192, endPoint x: 589, endPoint y: 202, distance: 170.7
click at [589, 202] on section "Opis nieruchomości Wyjątkowa oferta !!! Zapraszamy na spacer wirtualny po miesz…" at bounding box center [654, 564] width 470 height 1068
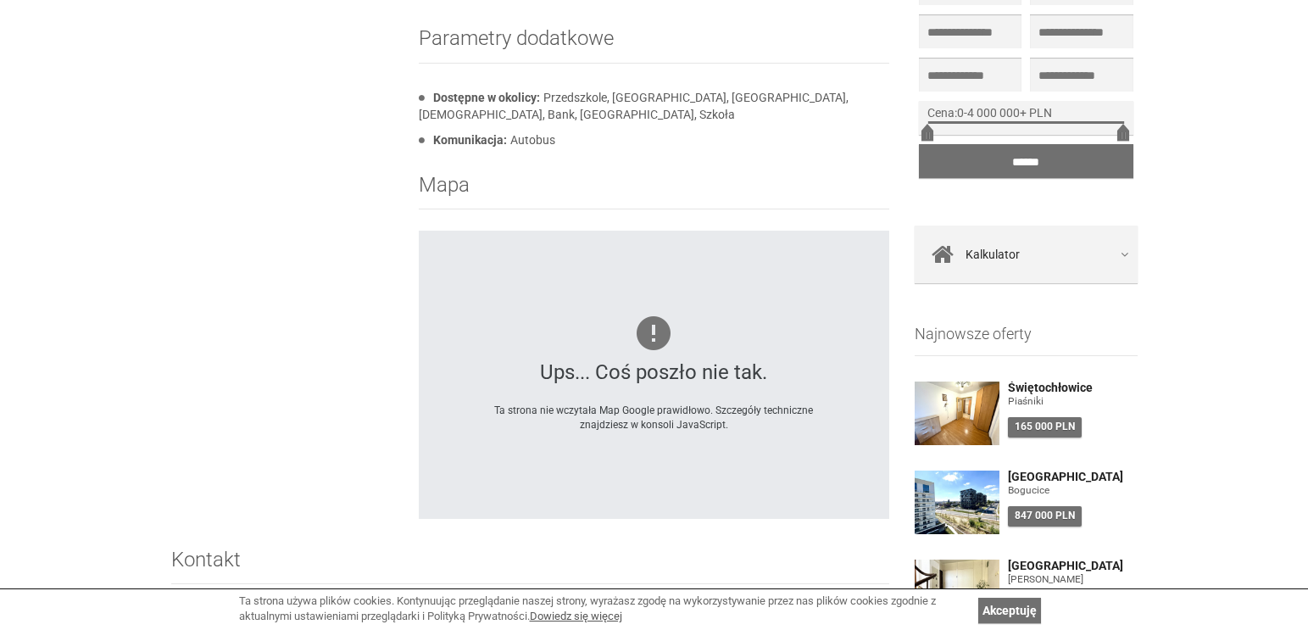
scroll to position [1780, 0]
